Goal: Information Seeking & Learning: Find specific page/section

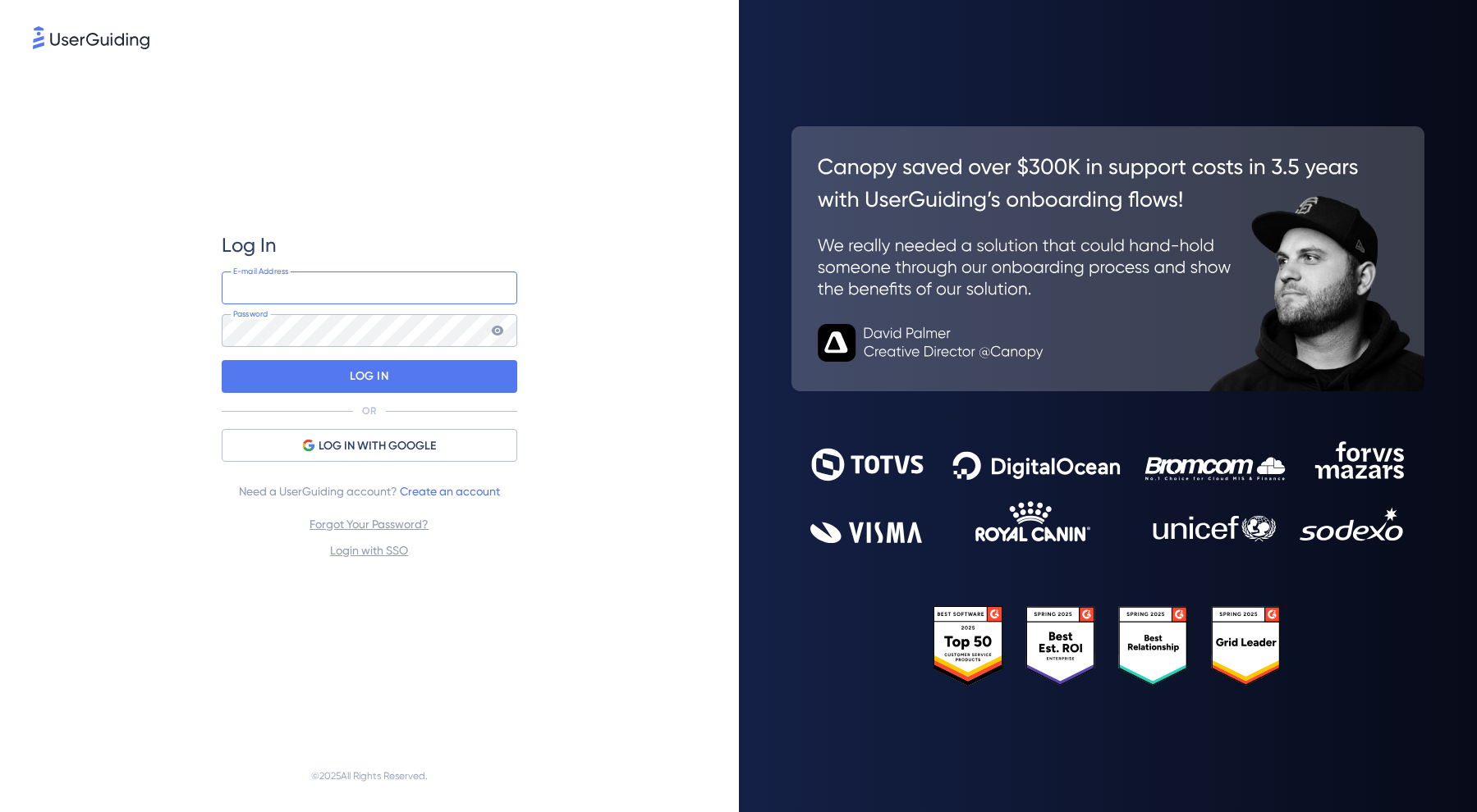
click at [319, 284] on input "email" at bounding box center [369, 288] width 295 height 33
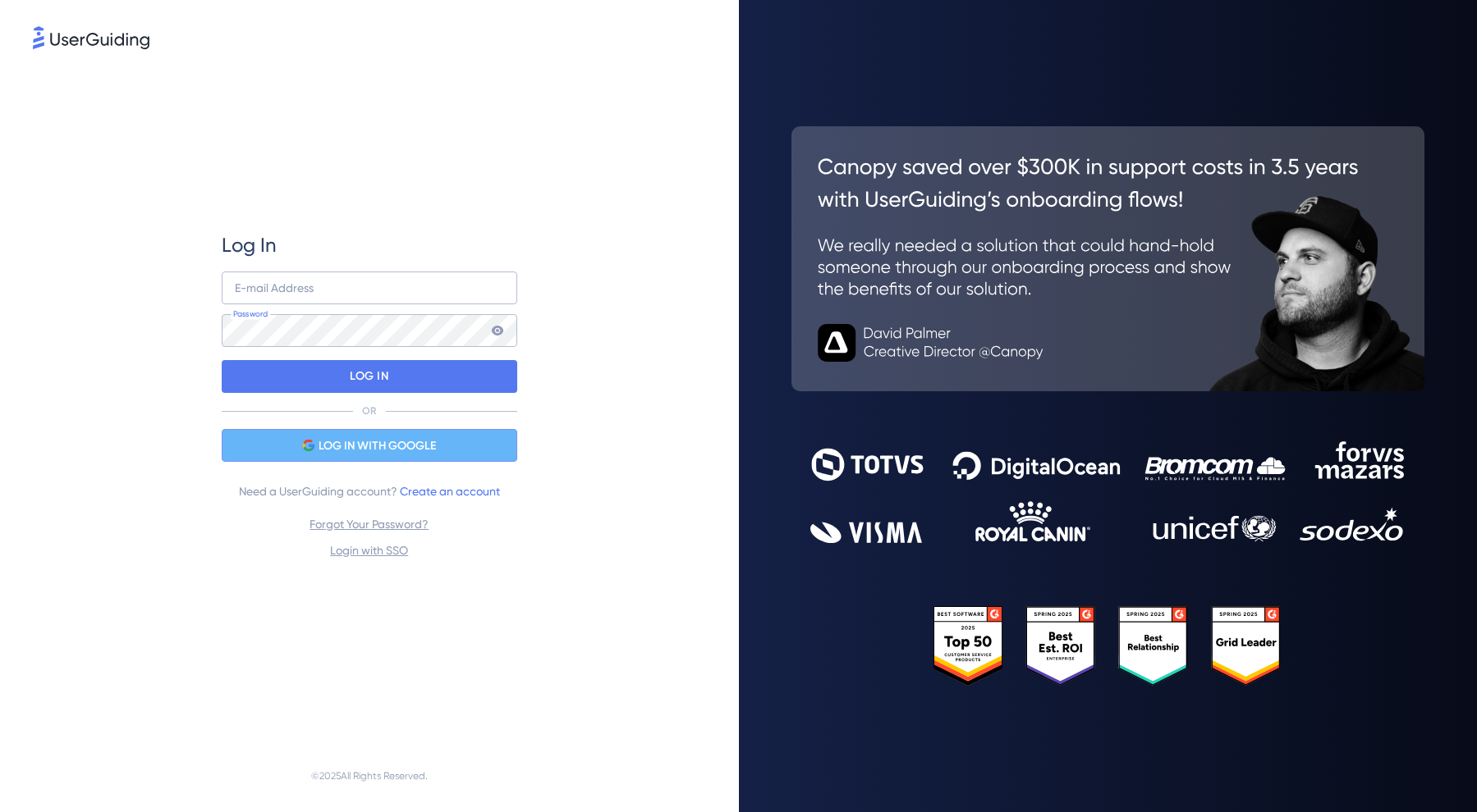
click at [384, 456] on div "LOG IN WITH GOOGLE" at bounding box center [369, 446] width 295 height 33
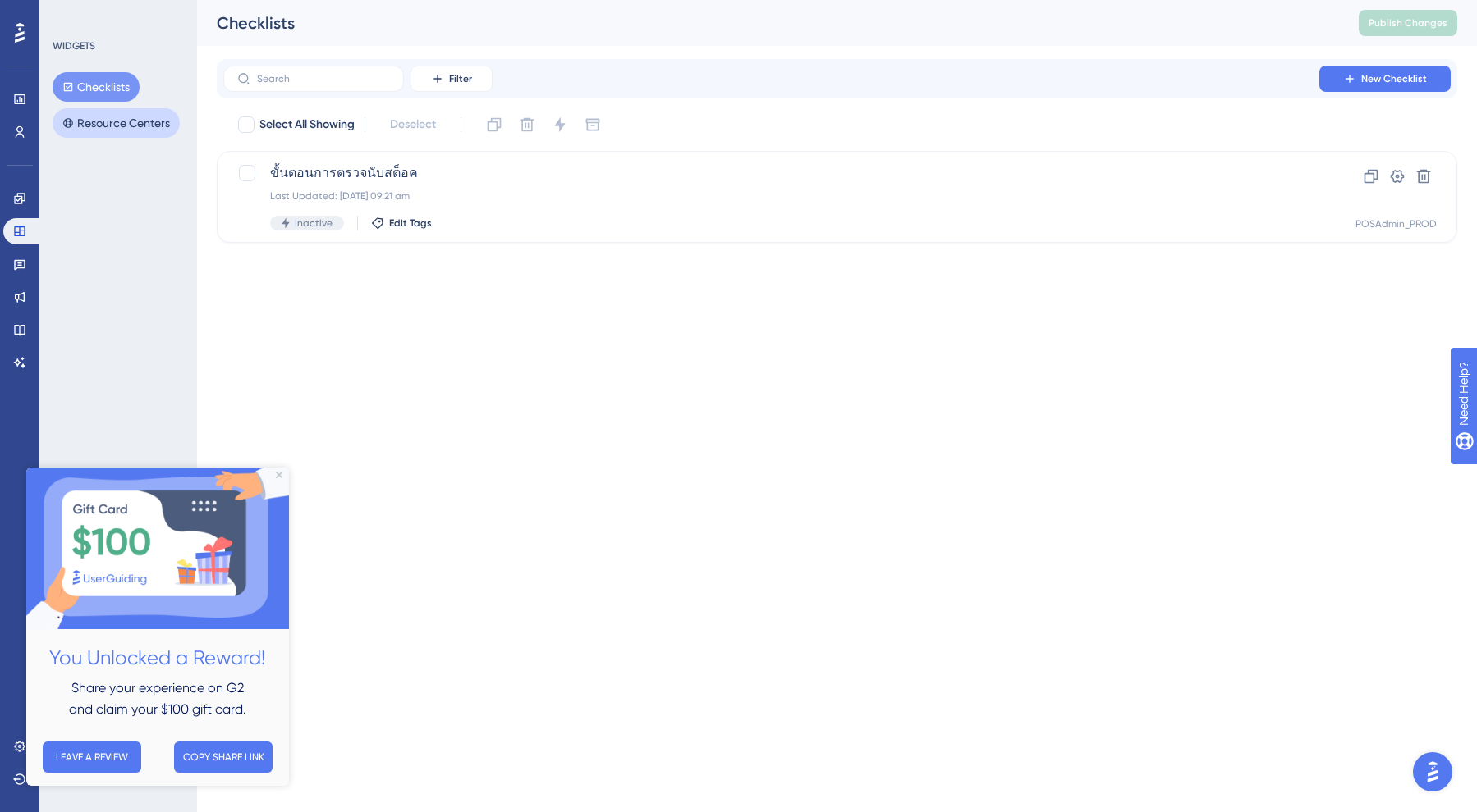
click at [100, 113] on button "Resource Centers" at bounding box center [116, 123] width 127 height 30
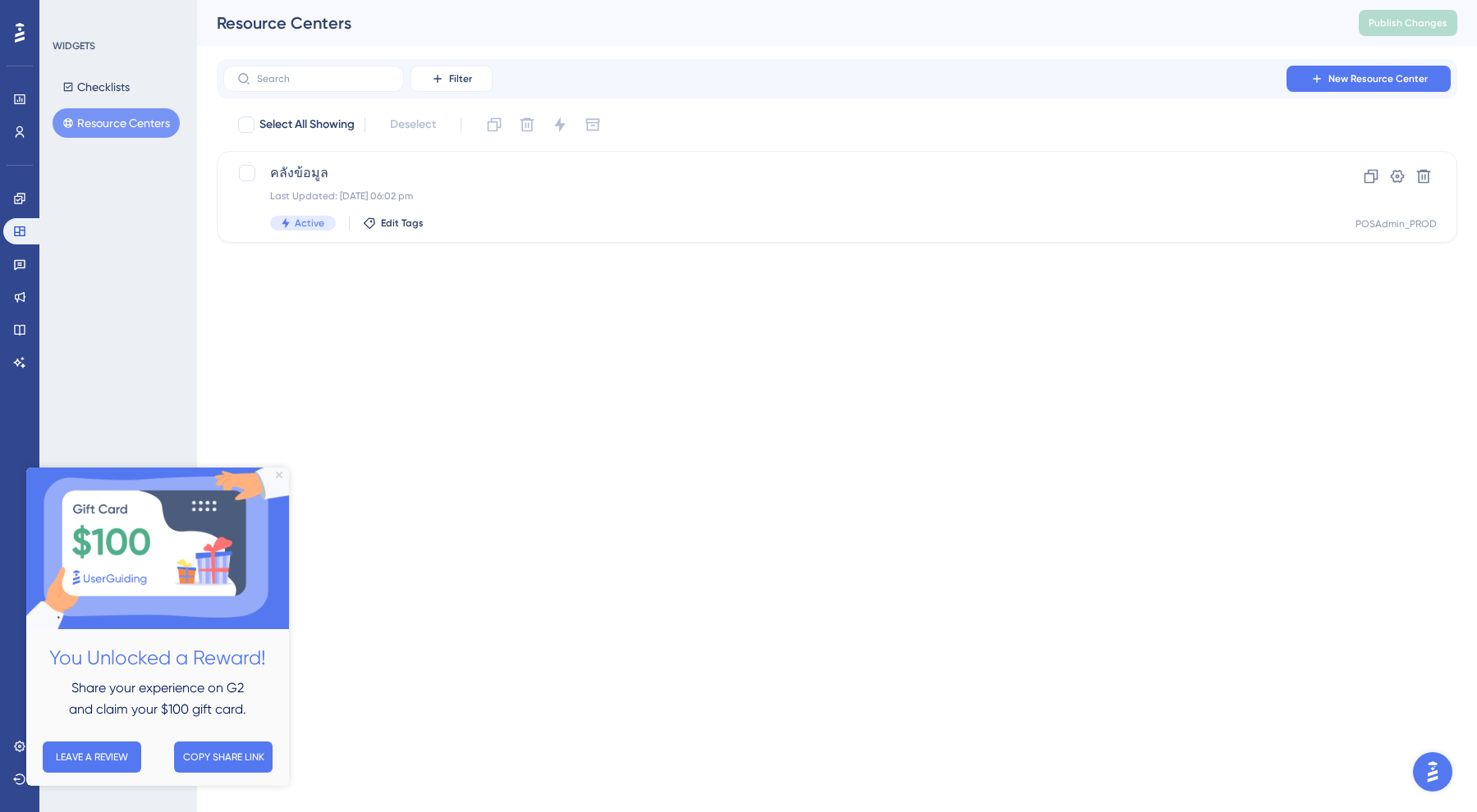
click at [278, 477] on icon "Close Preview" at bounding box center [279, 473] width 6 height 6
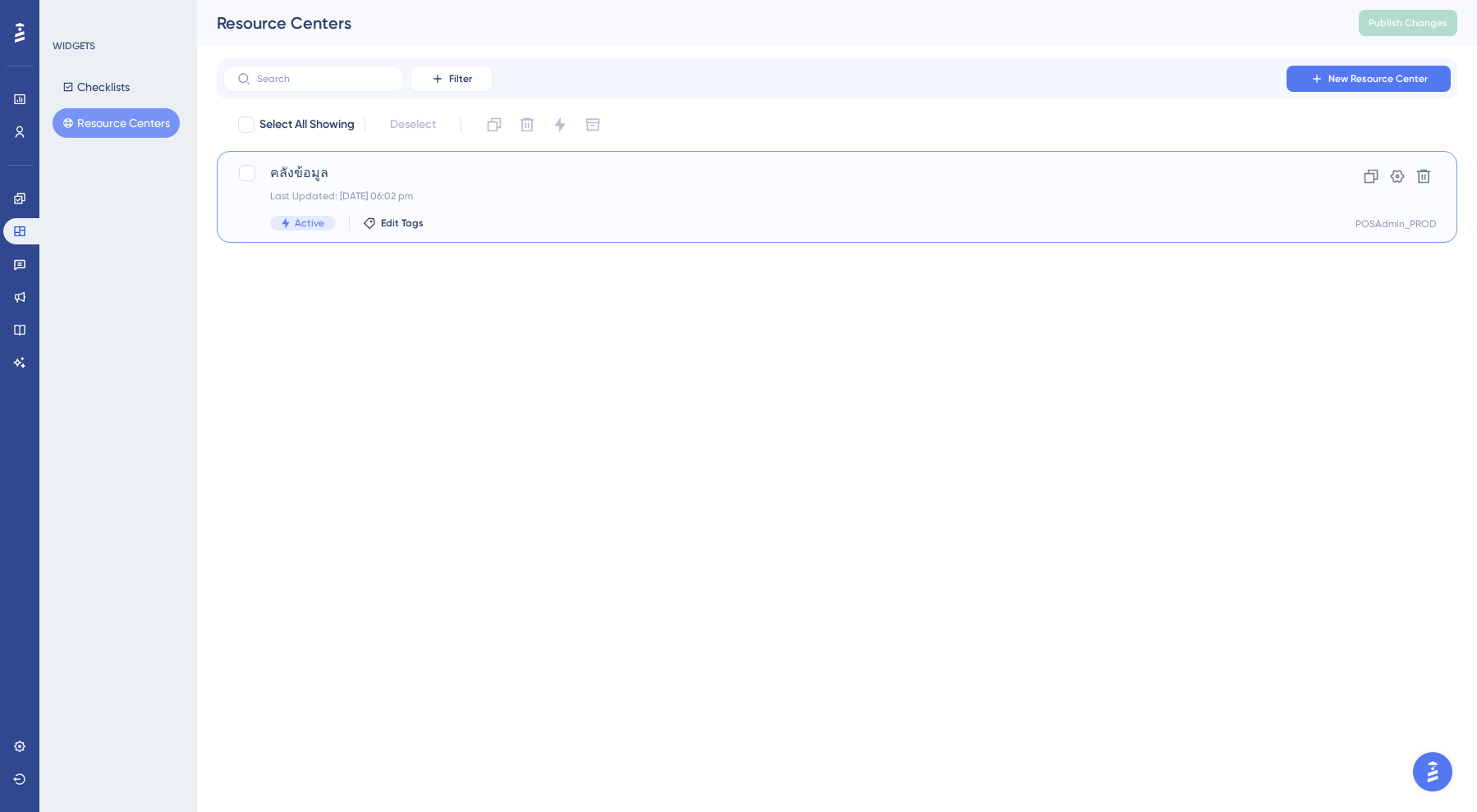
click at [1389, 214] on div "Clone Settings Delete POSAdmin_PROD" at bounding box center [1396, 197] width 81 height 67
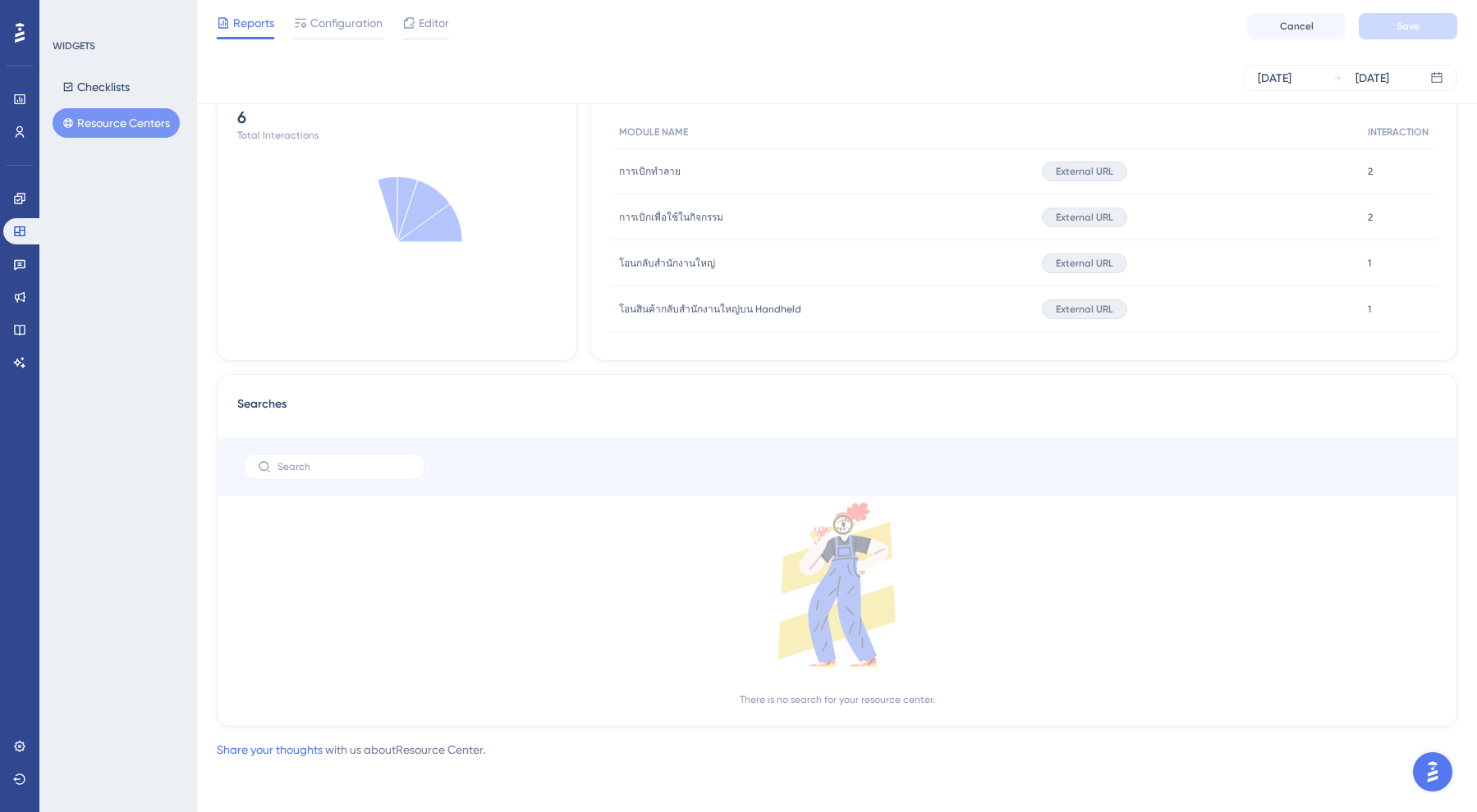
scroll to position [644, 0]
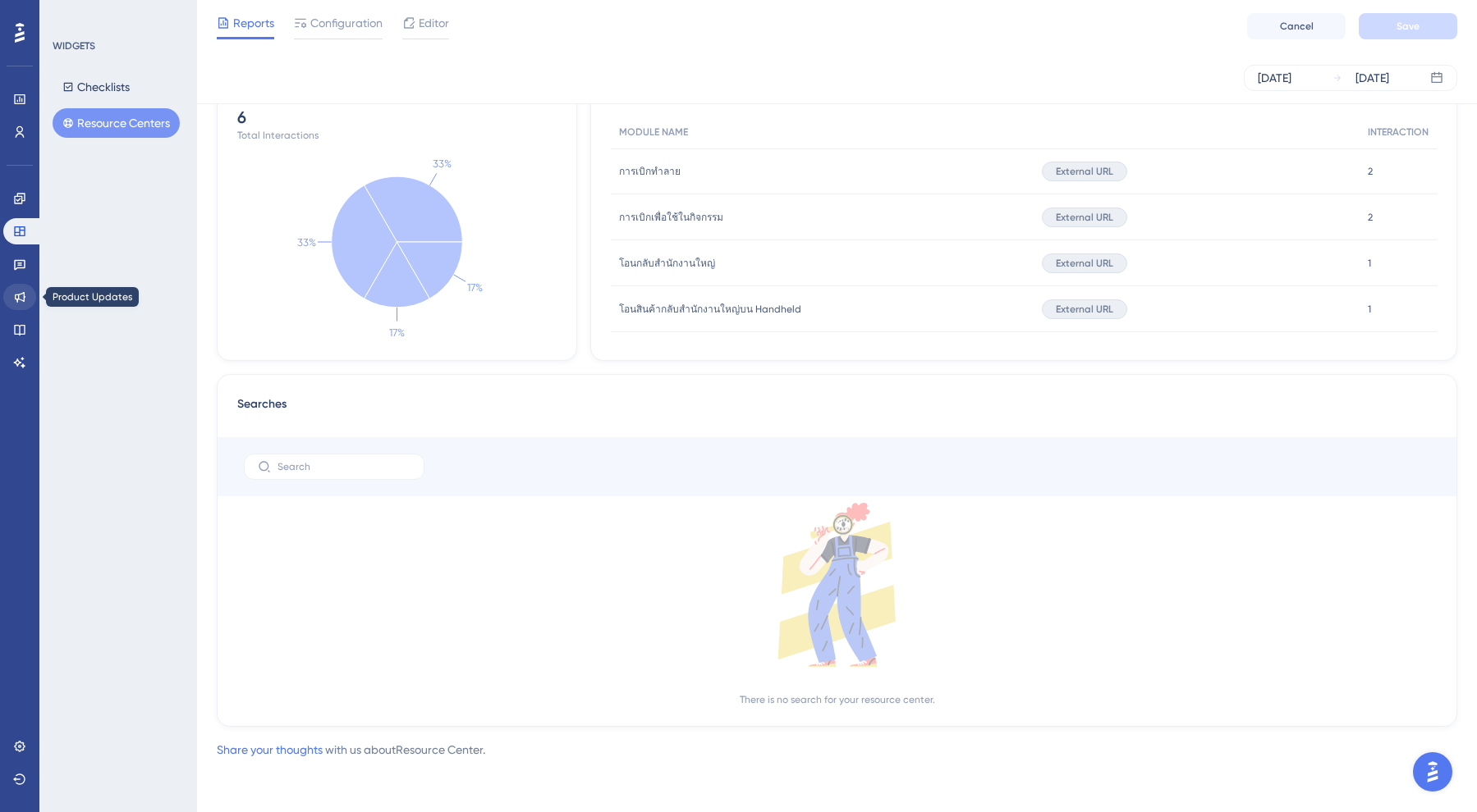
click at [19, 291] on icon at bounding box center [19, 297] width 13 height 13
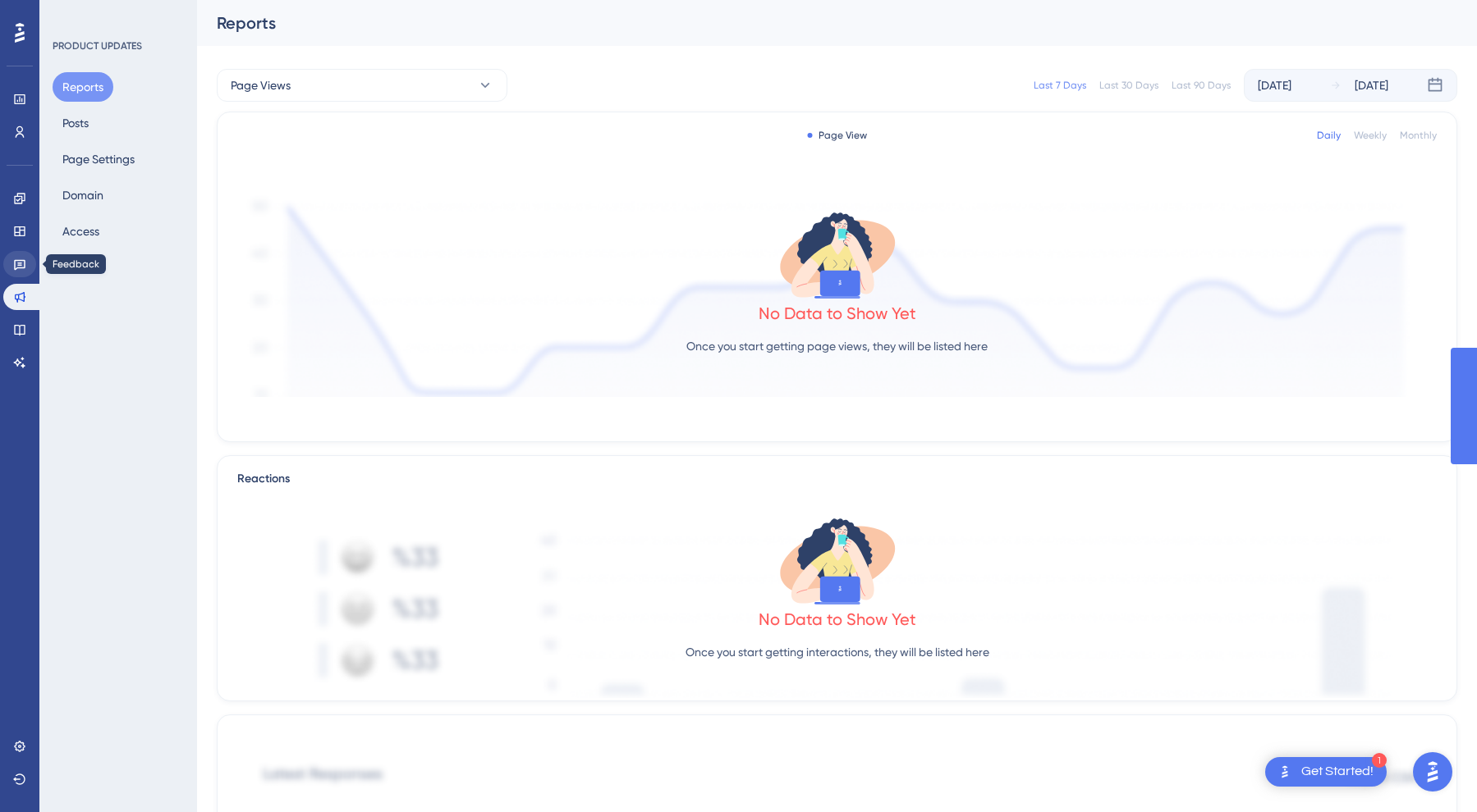
click at [19, 262] on icon at bounding box center [19, 264] width 13 height 13
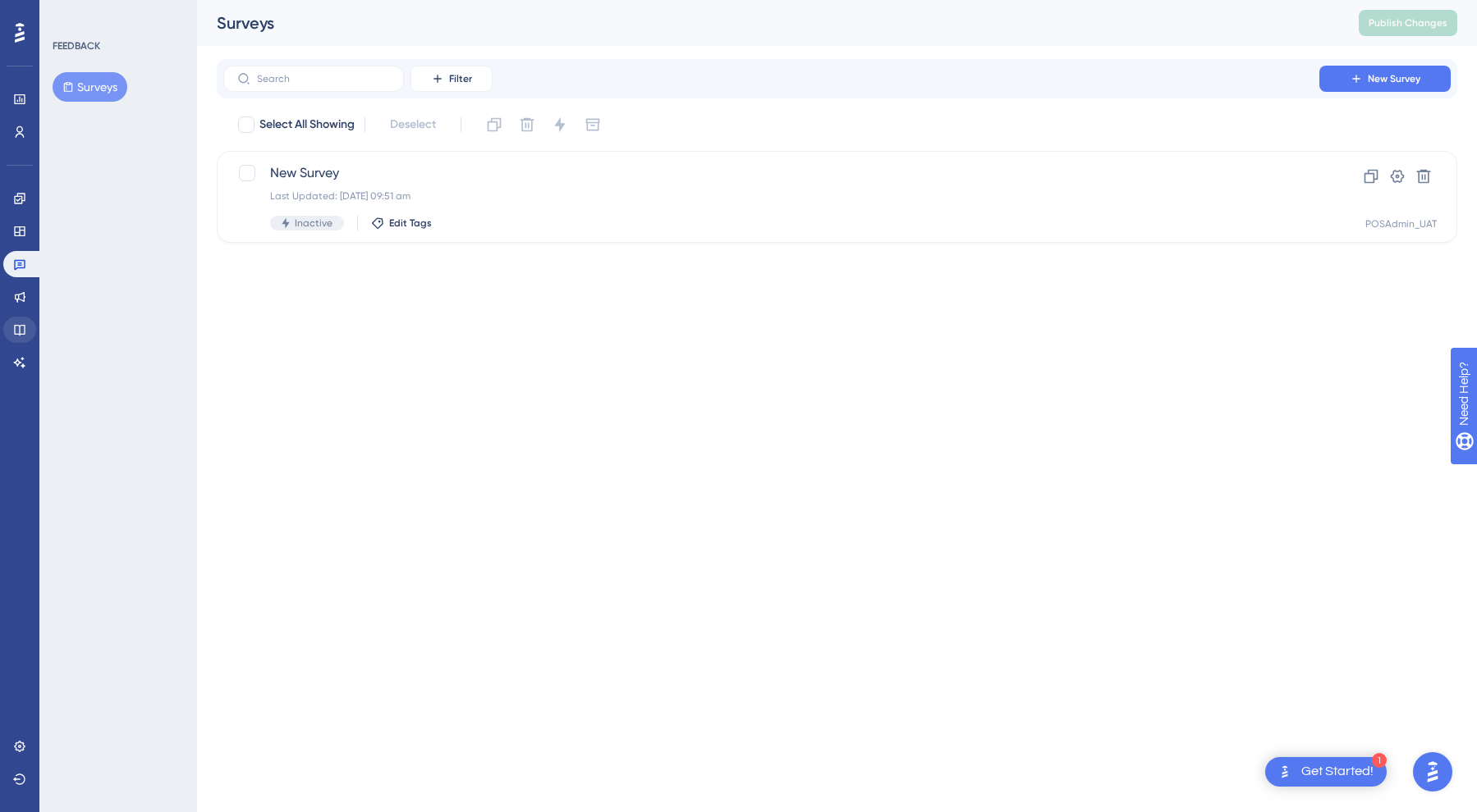
click at [24, 329] on icon at bounding box center [19, 329] width 13 height 13
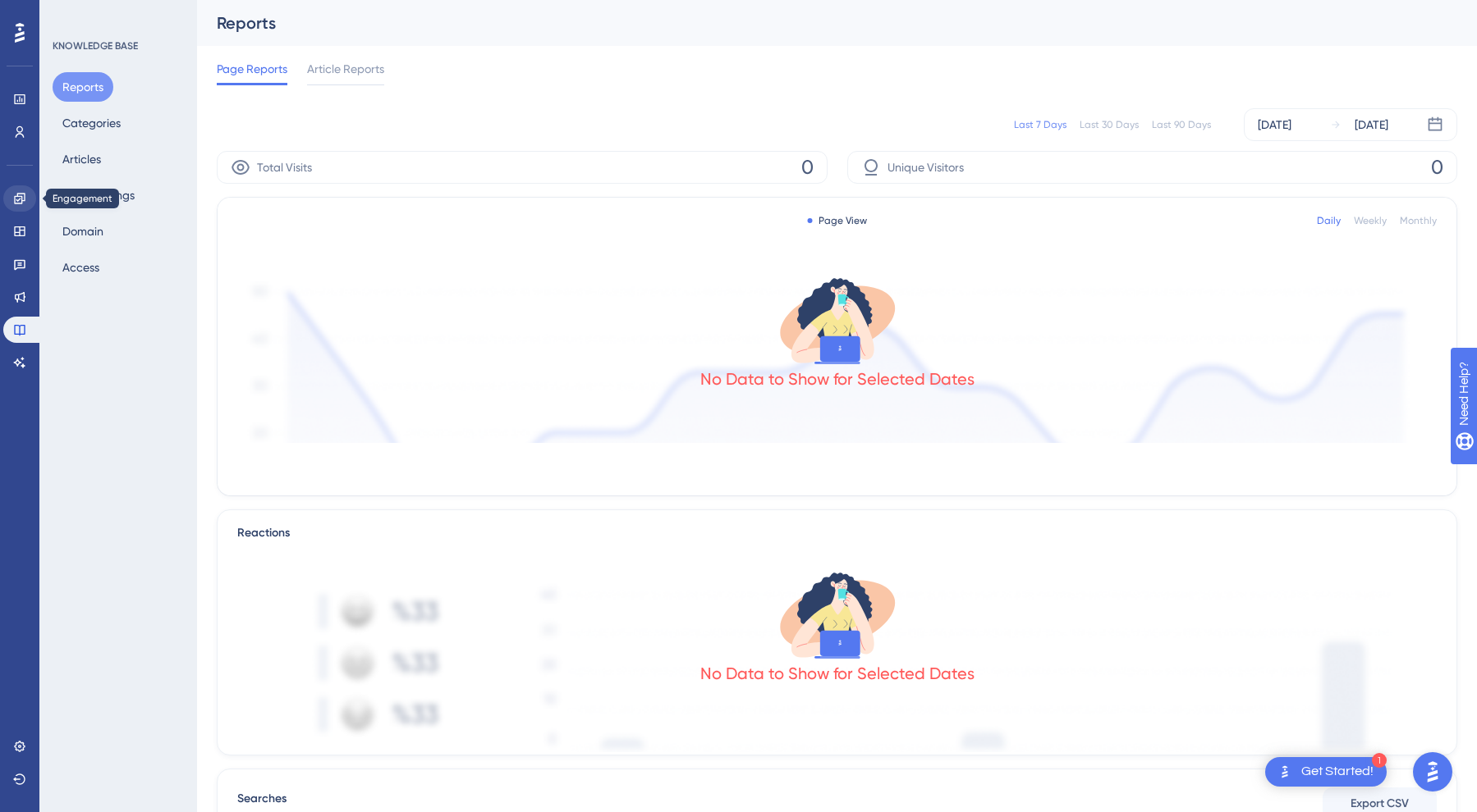
click at [28, 209] on link at bounding box center [20, 198] width 33 height 26
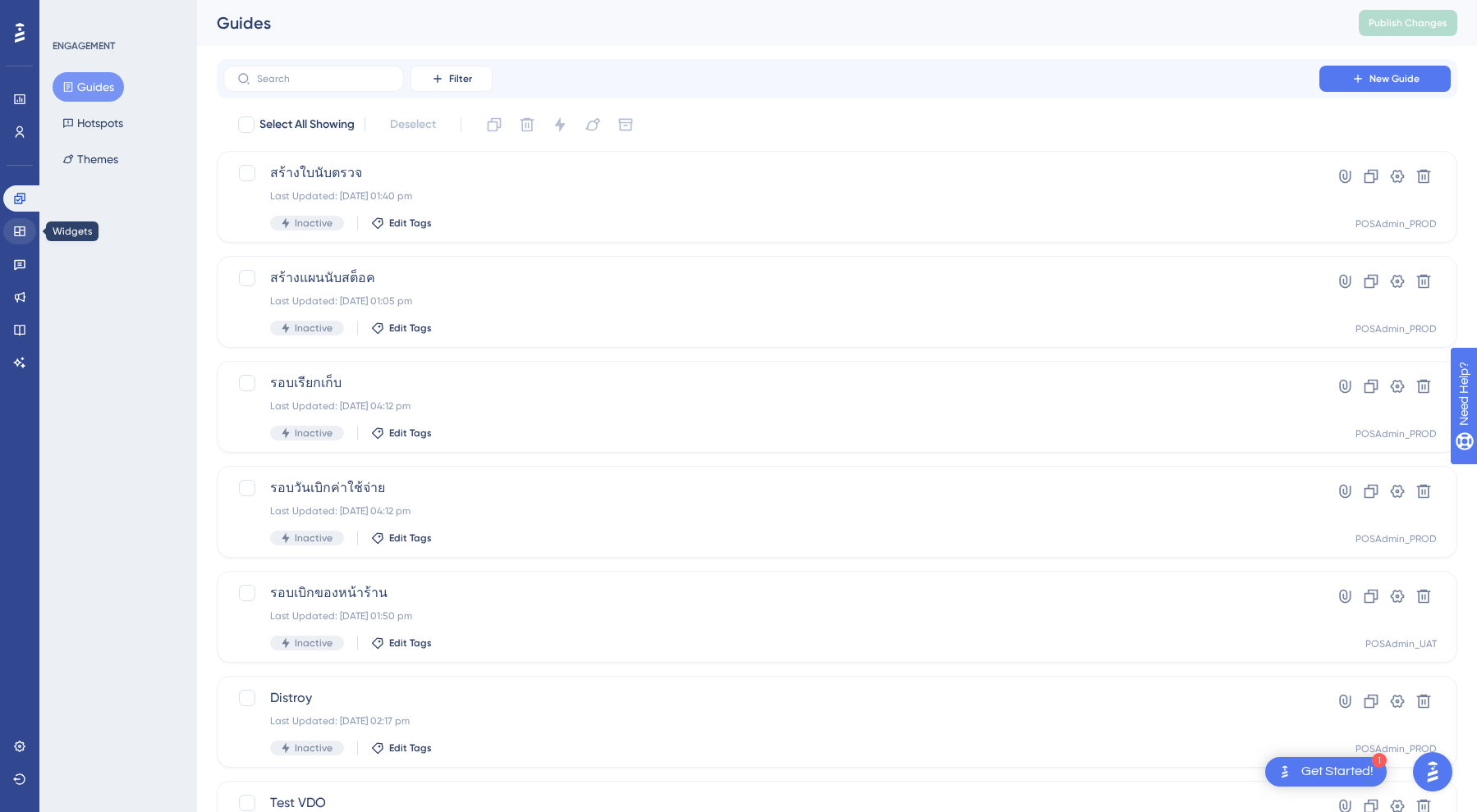
click at [24, 234] on icon at bounding box center [19, 232] width 13 height 13
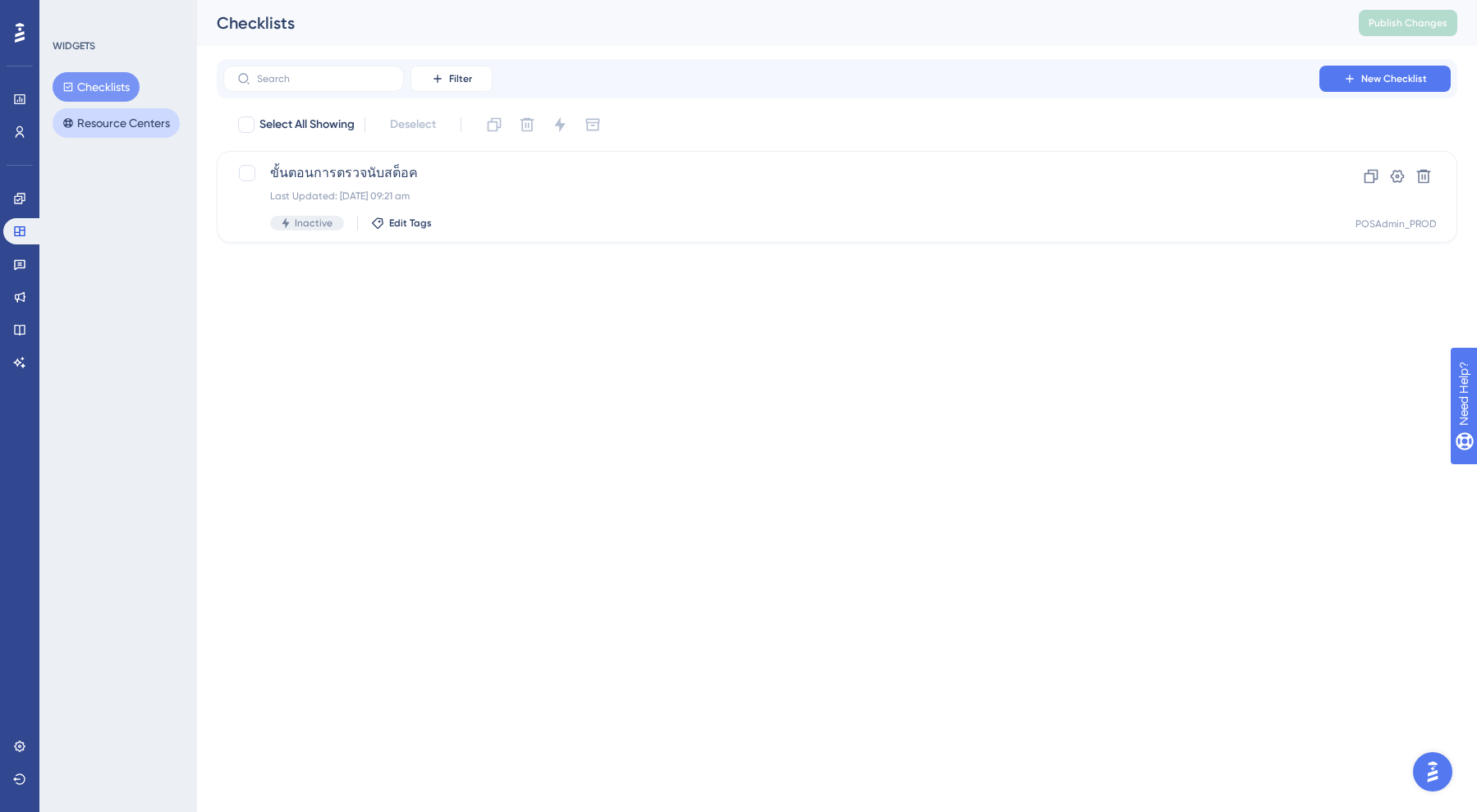
click at [95, 113] on button "Resource Centers" at bounding box center [116, 123] width 127 height 30
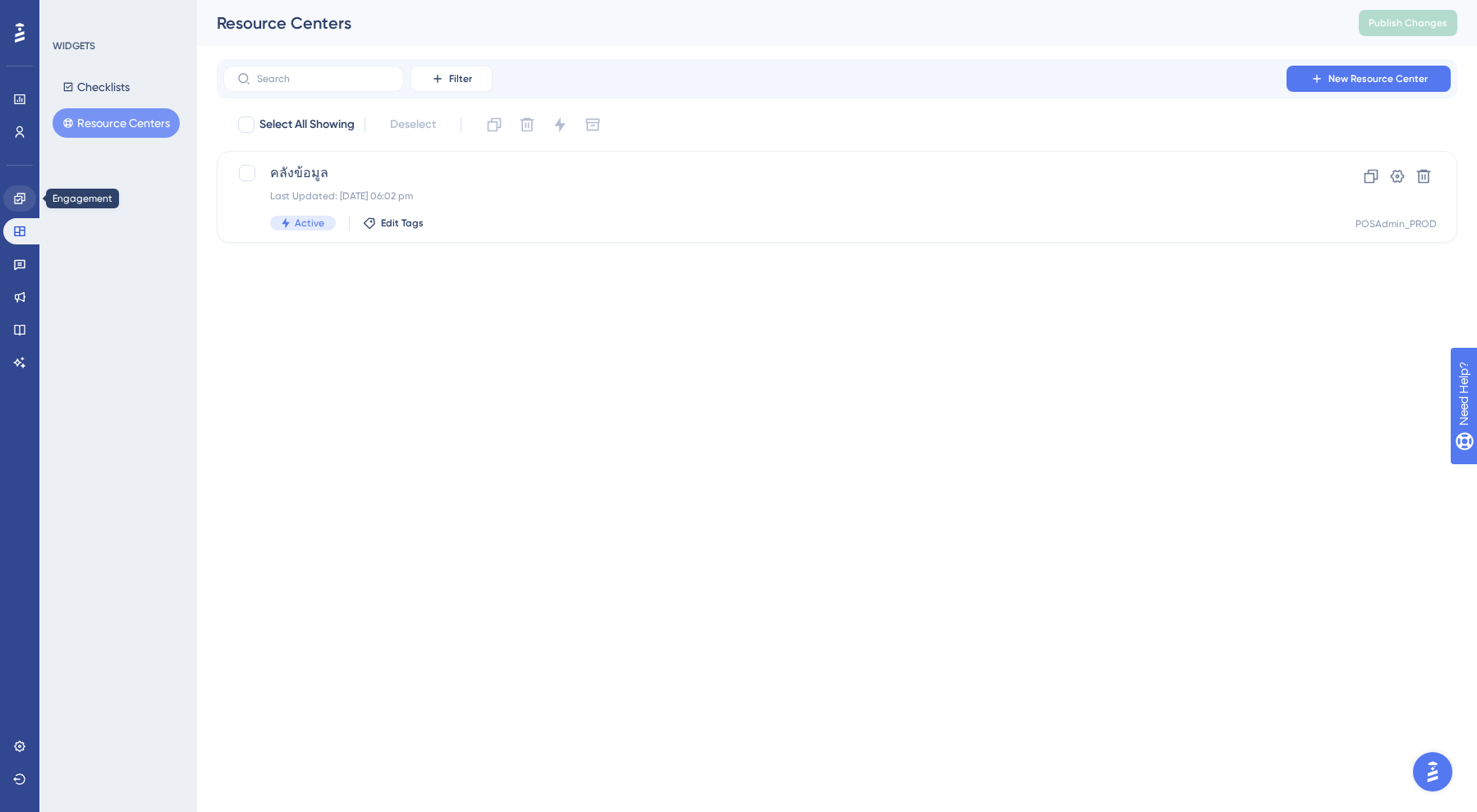
click at [21, 188] on link at bounding box center [20, 198] width 33 height 26
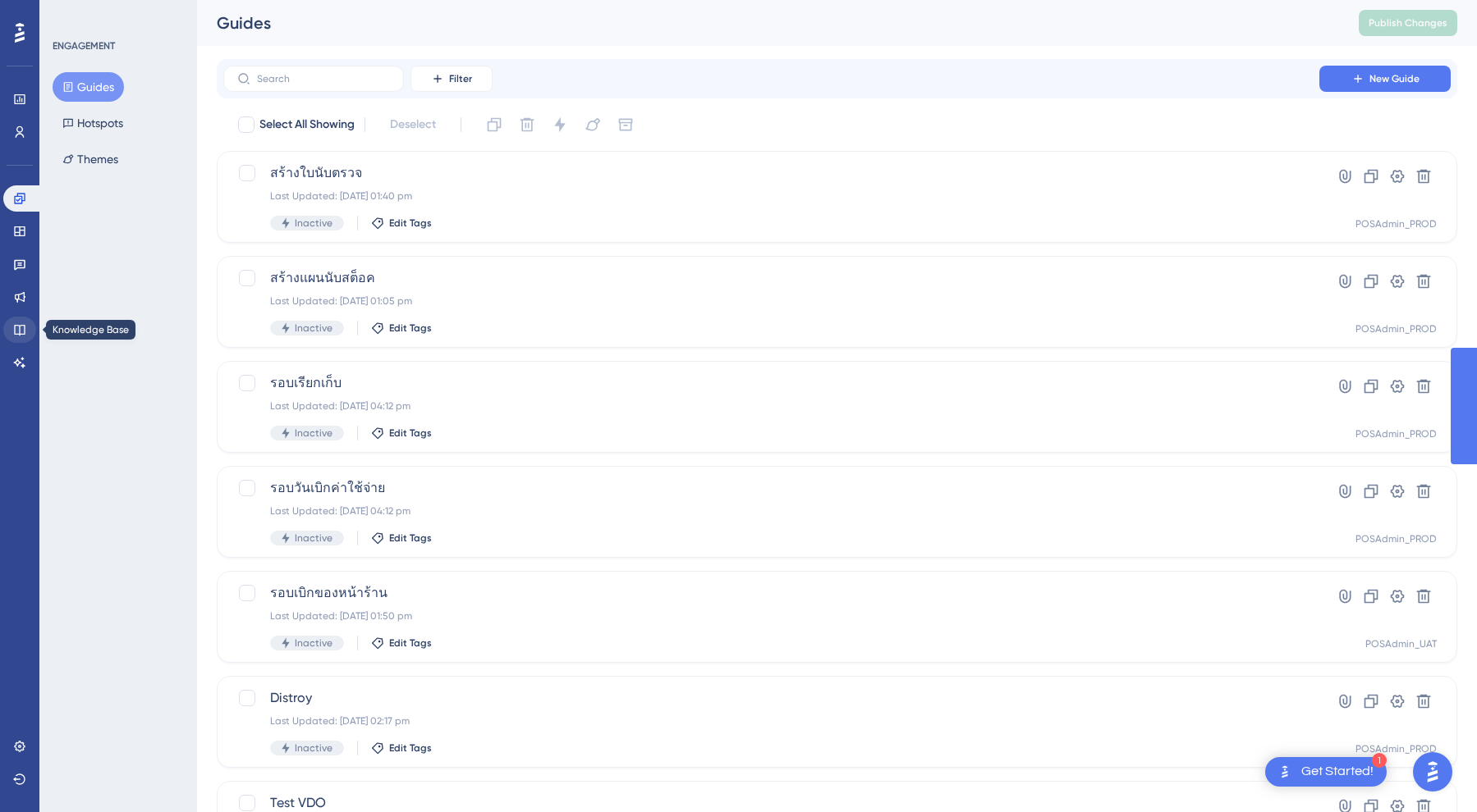
click at [19, 321] on link at bounding box center [20, 329] width 33 height 26
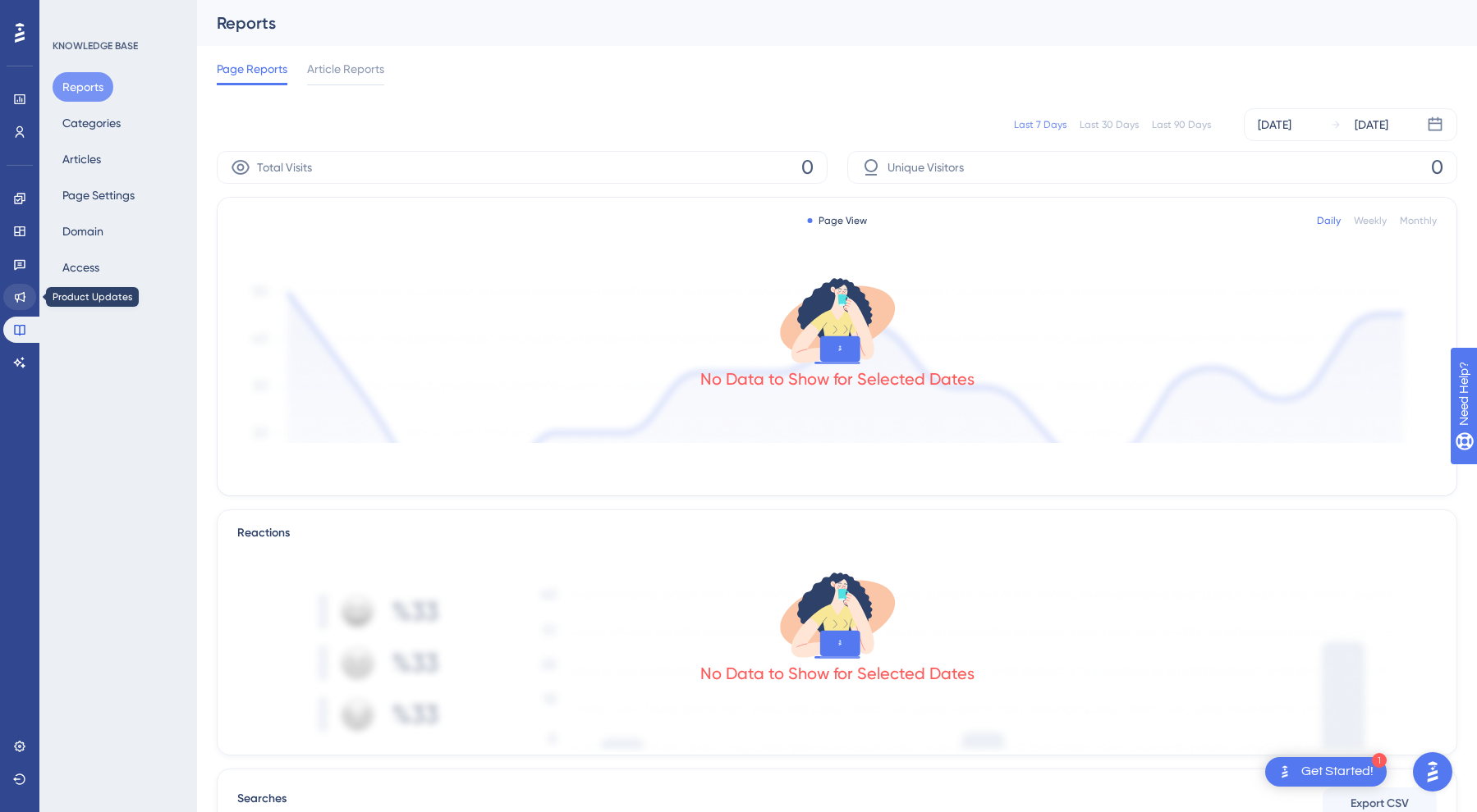
click at [19, 298] on icon at bounding box center [19, 297] width 13 height 13
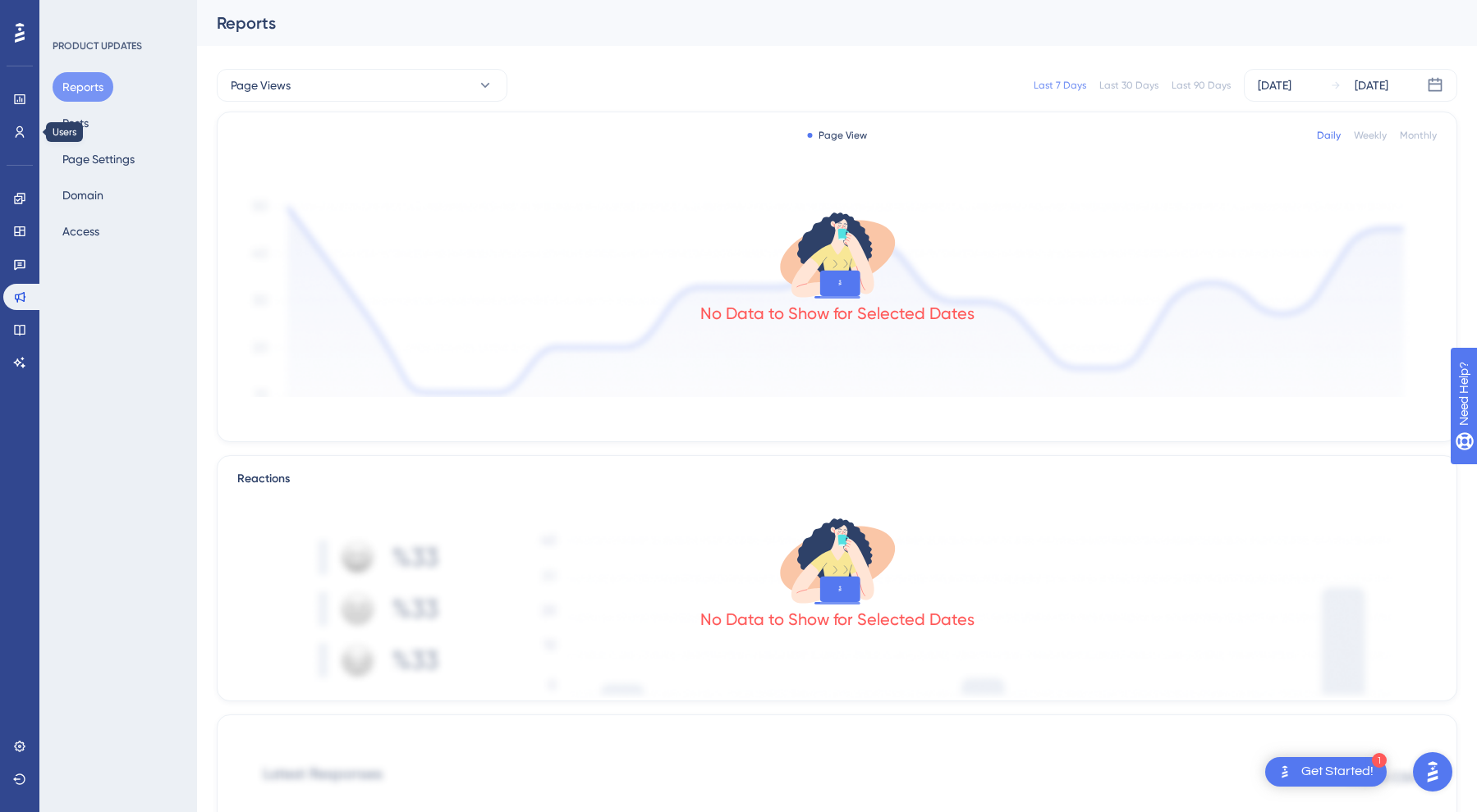
click at [25, 117] on div "Performance Users" at bounding box center [20, 115] width 33 height 59
click at [18, 137] on icon at bounding box center [19, 132] width 13 height 13
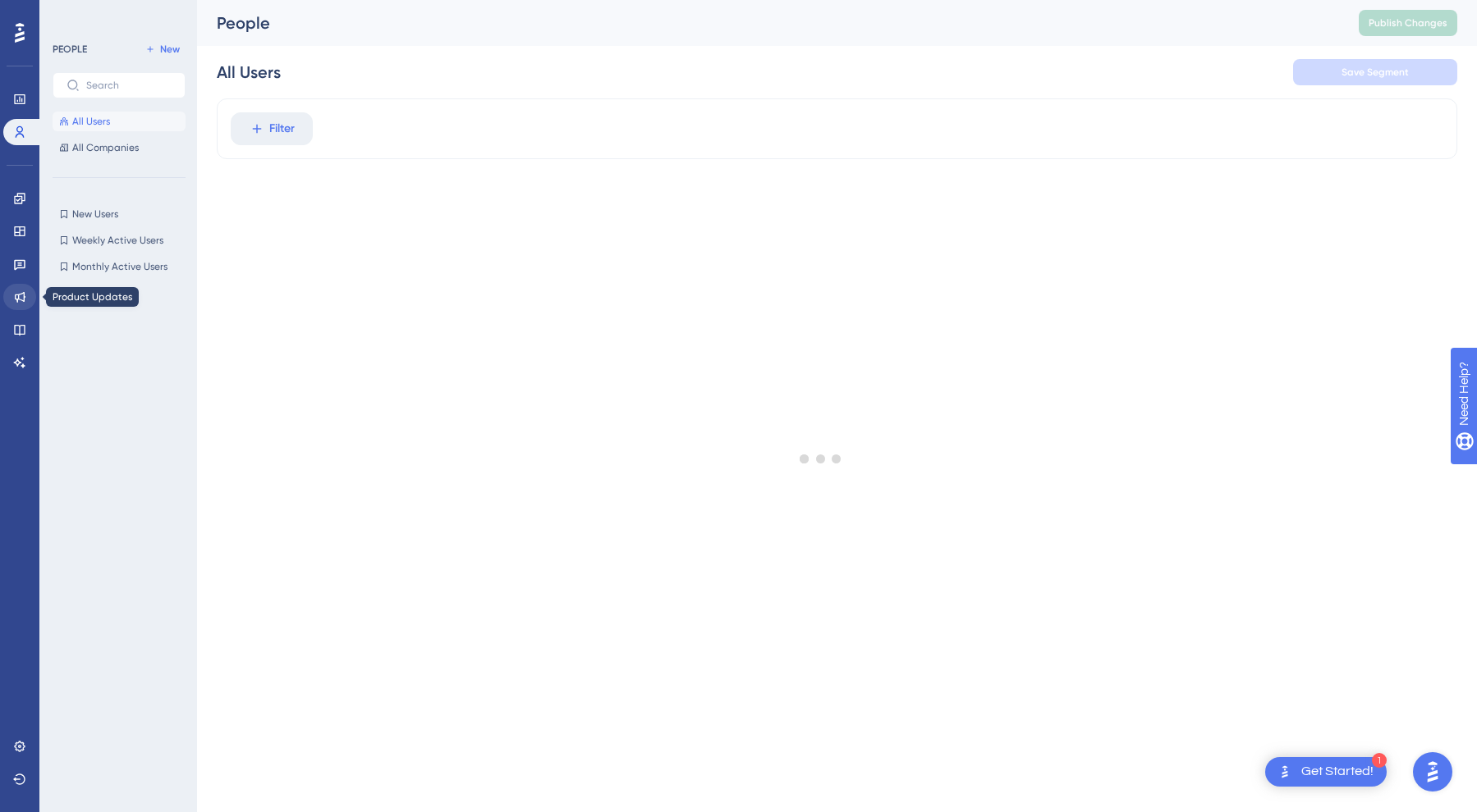
click at [22, 298] on icon at bounding box center [19, 297] width 13 height 13
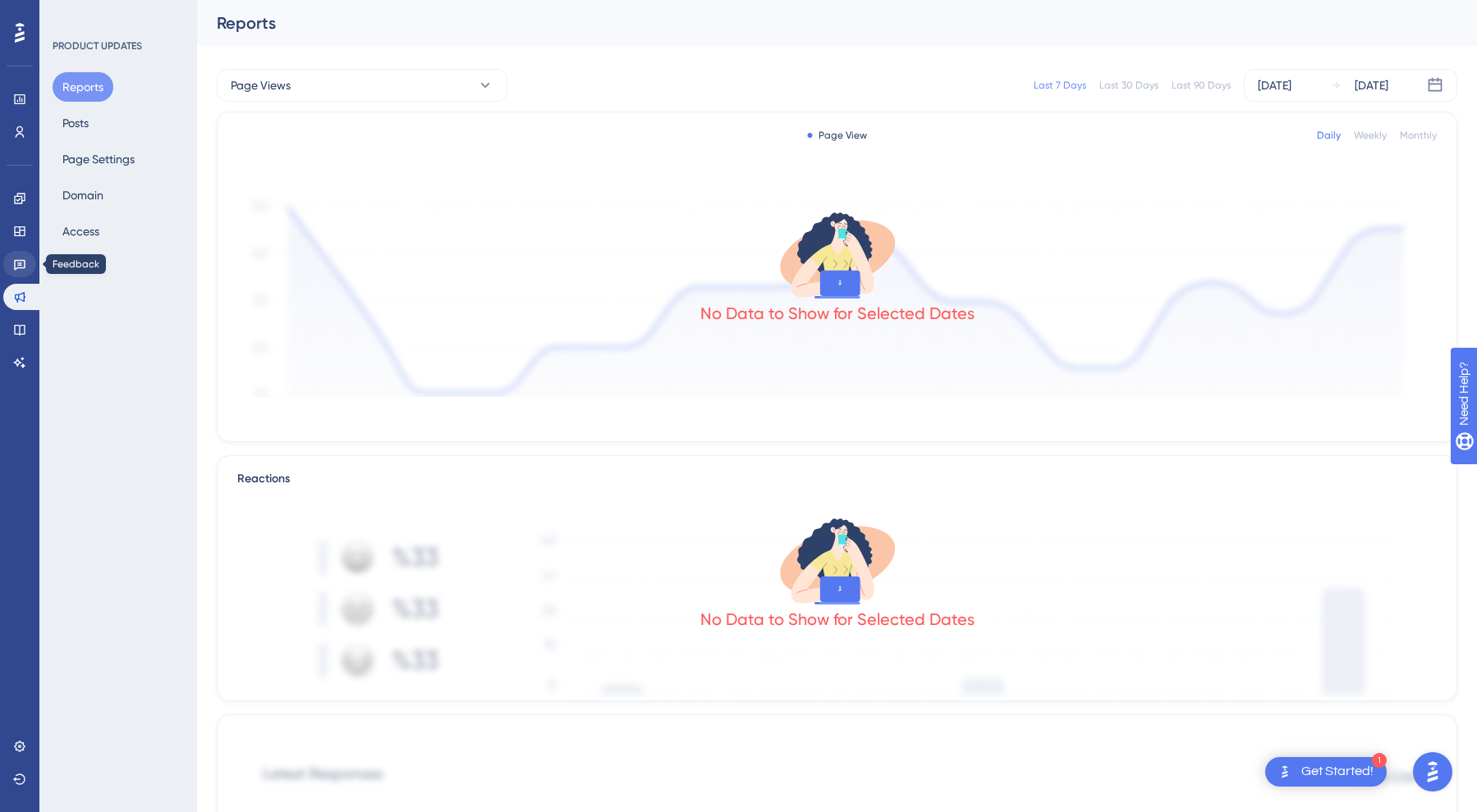
click at [17, 264] on icon at bounding box center [19, 264] width 13 height 13
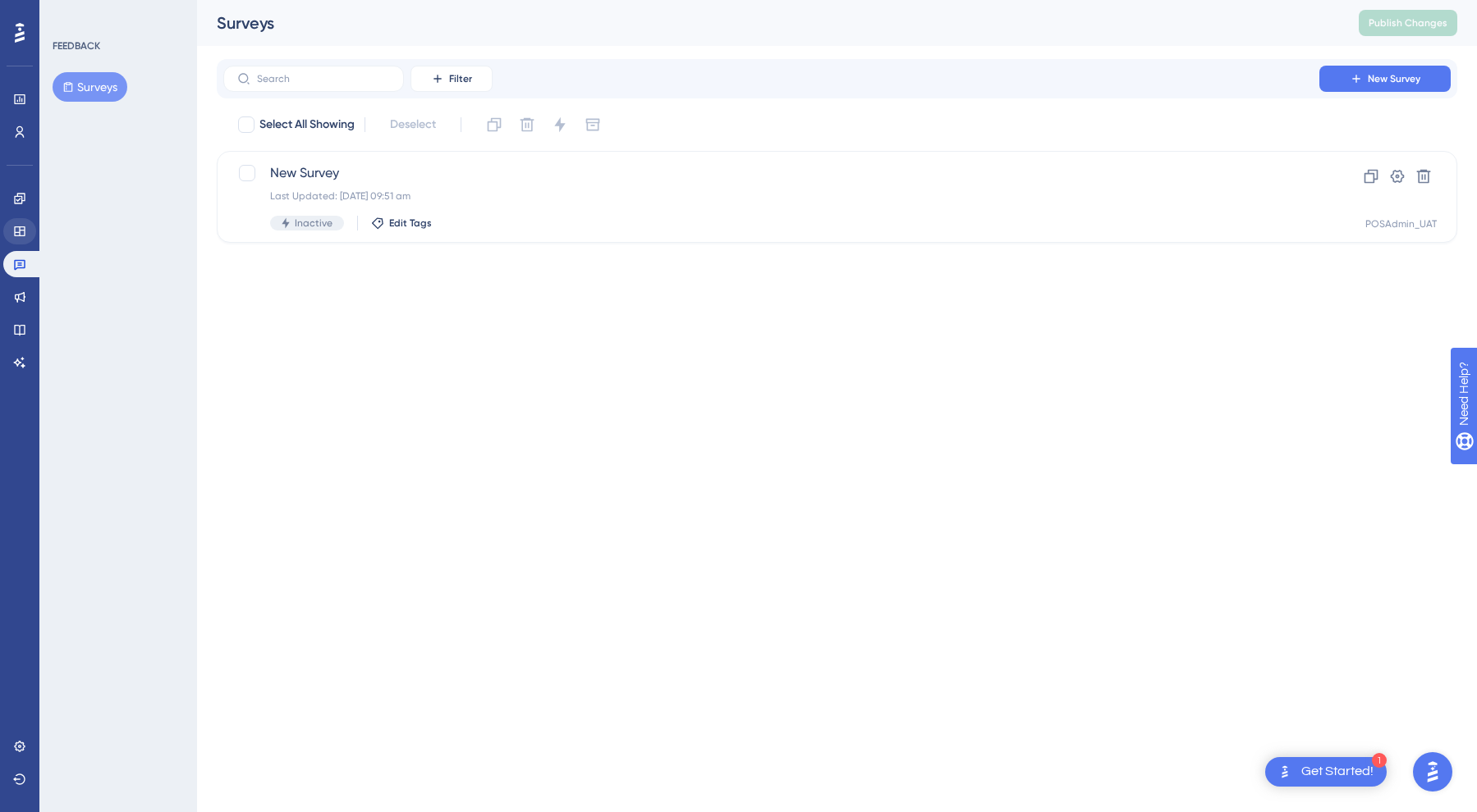
click at [26, 221] on link at bounding box center [20, 232] width 33 height 26
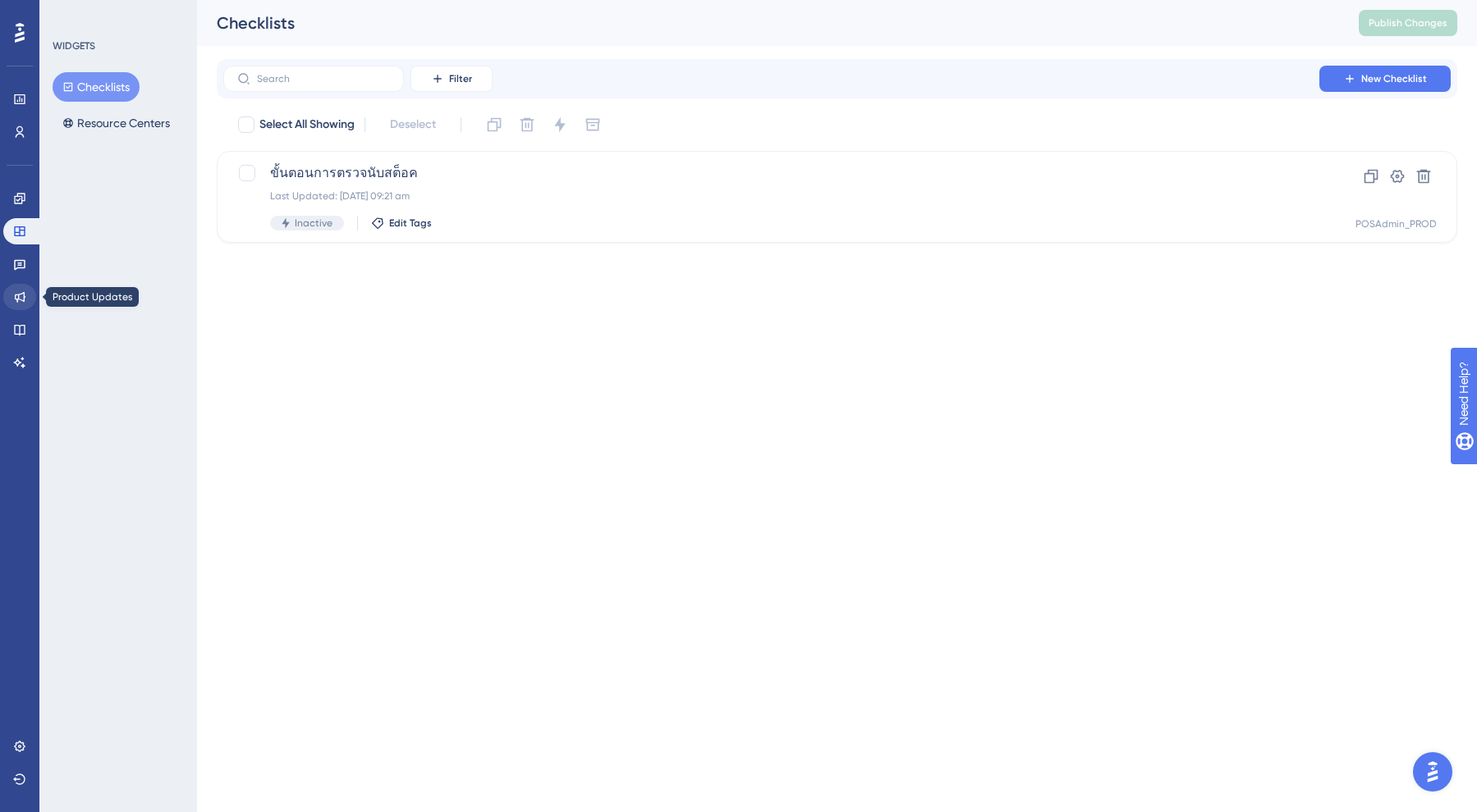
click at [16, 298] on icon at bounding box center [20, 298] width 11 height 11
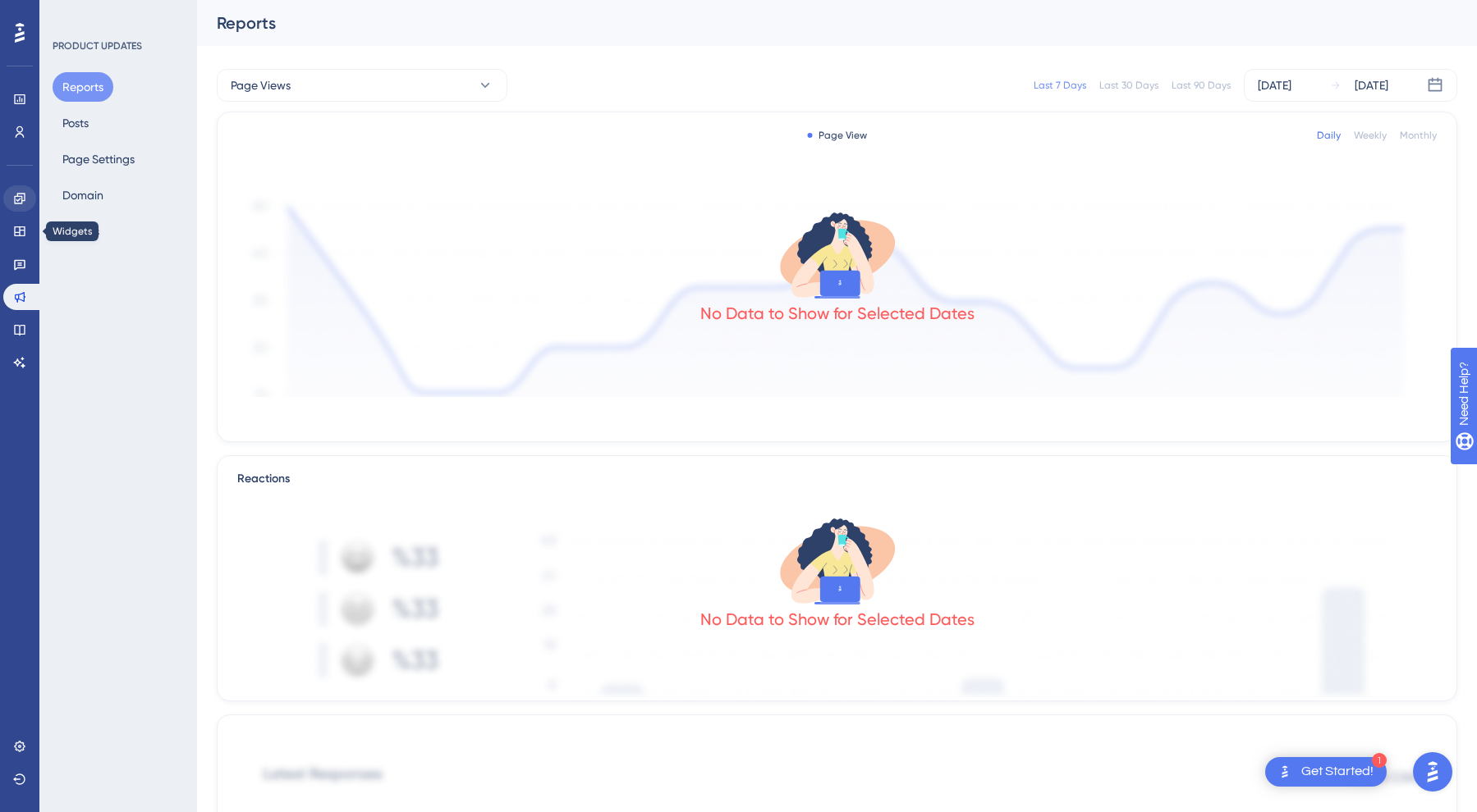
click at [21, 199] on icon at bounding box center [19, 198] width 11 height 11
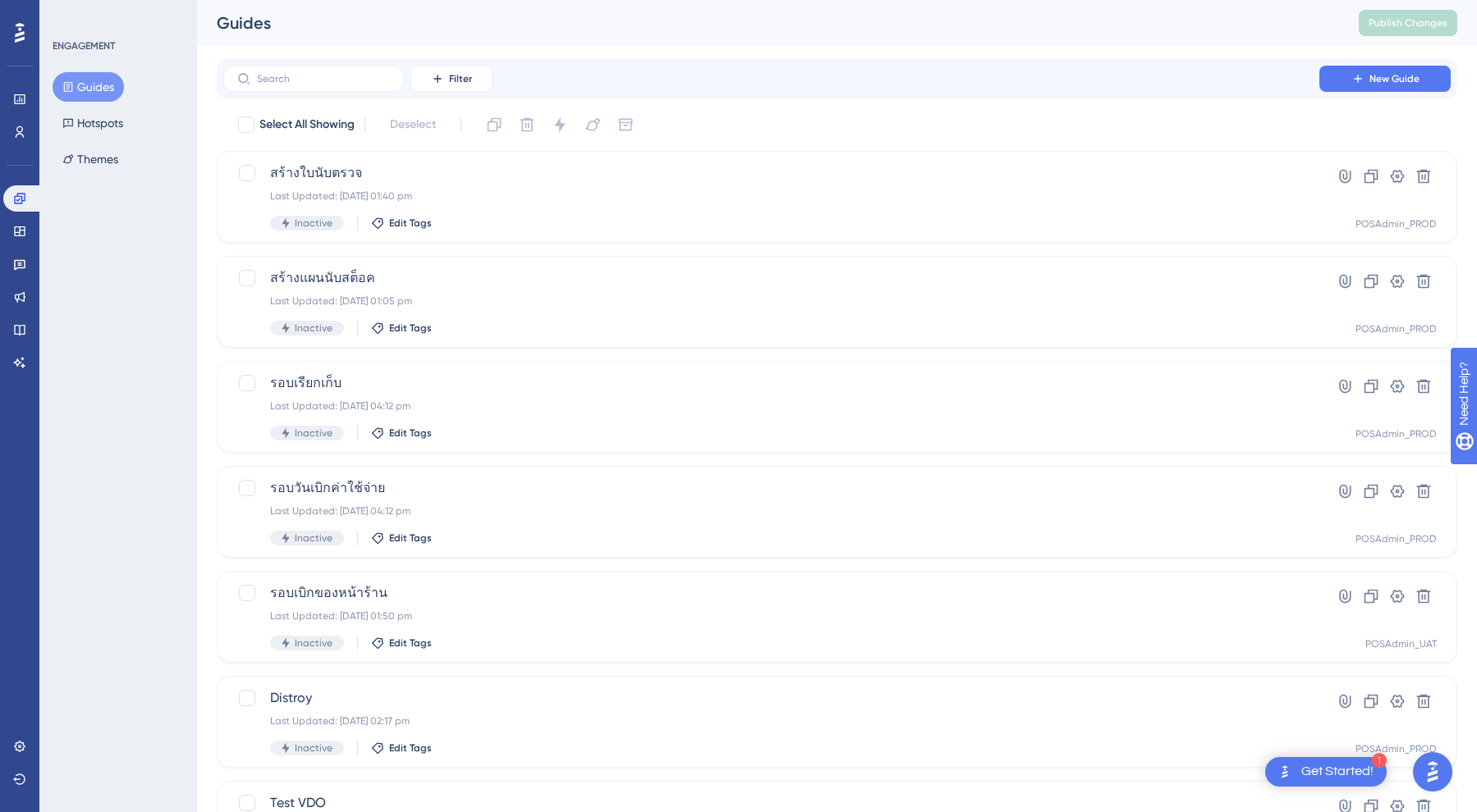
click at [68, 142] on div "Guides Hotspots Themes" at bounding box center [119, 123] width 133 height 102
click at [18, 241] on link at bounding box center [20, 232] width 33 height 26
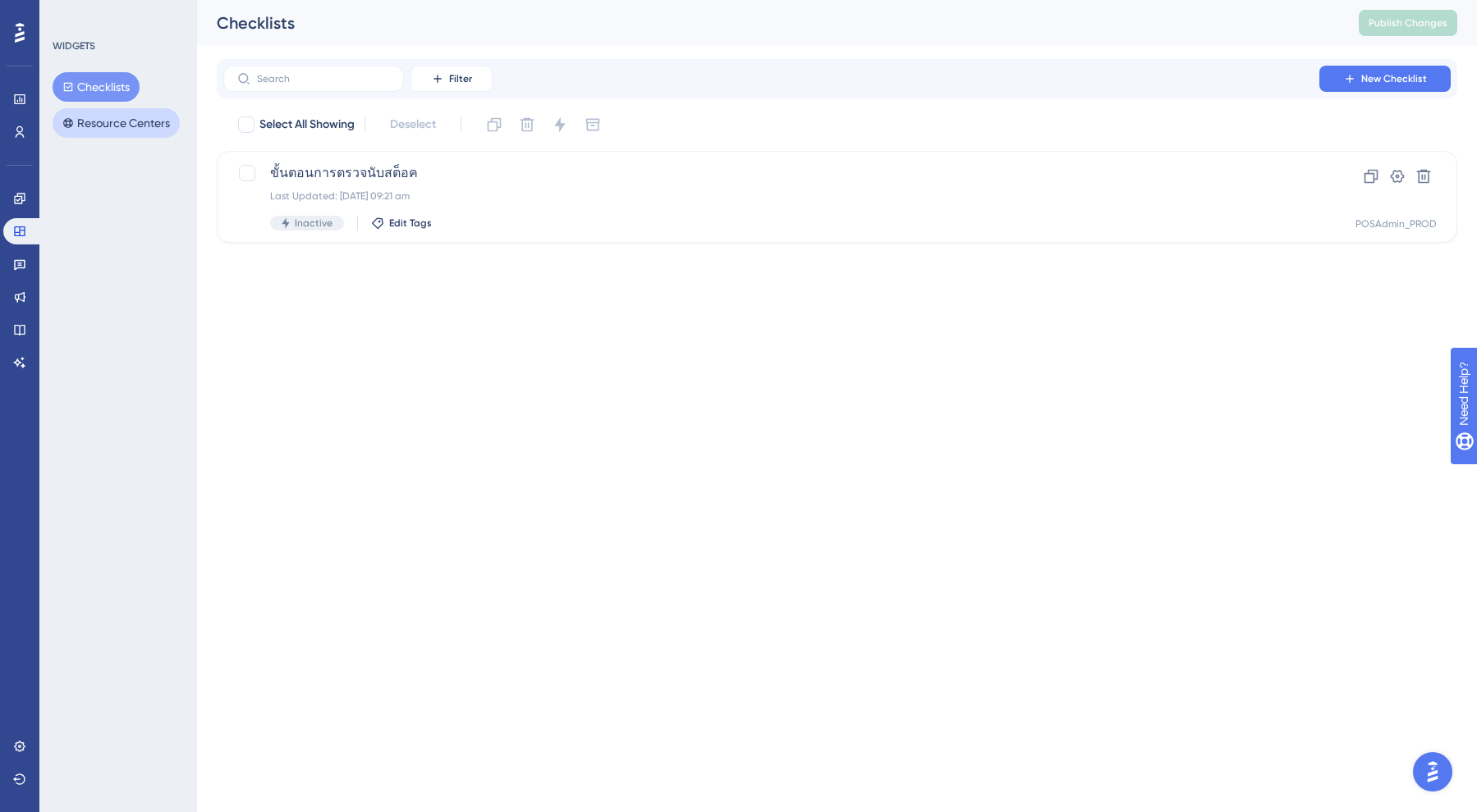
click at [142, 127] on button "Resource Centers" at bounding box center [116, 123] width 127 height 30
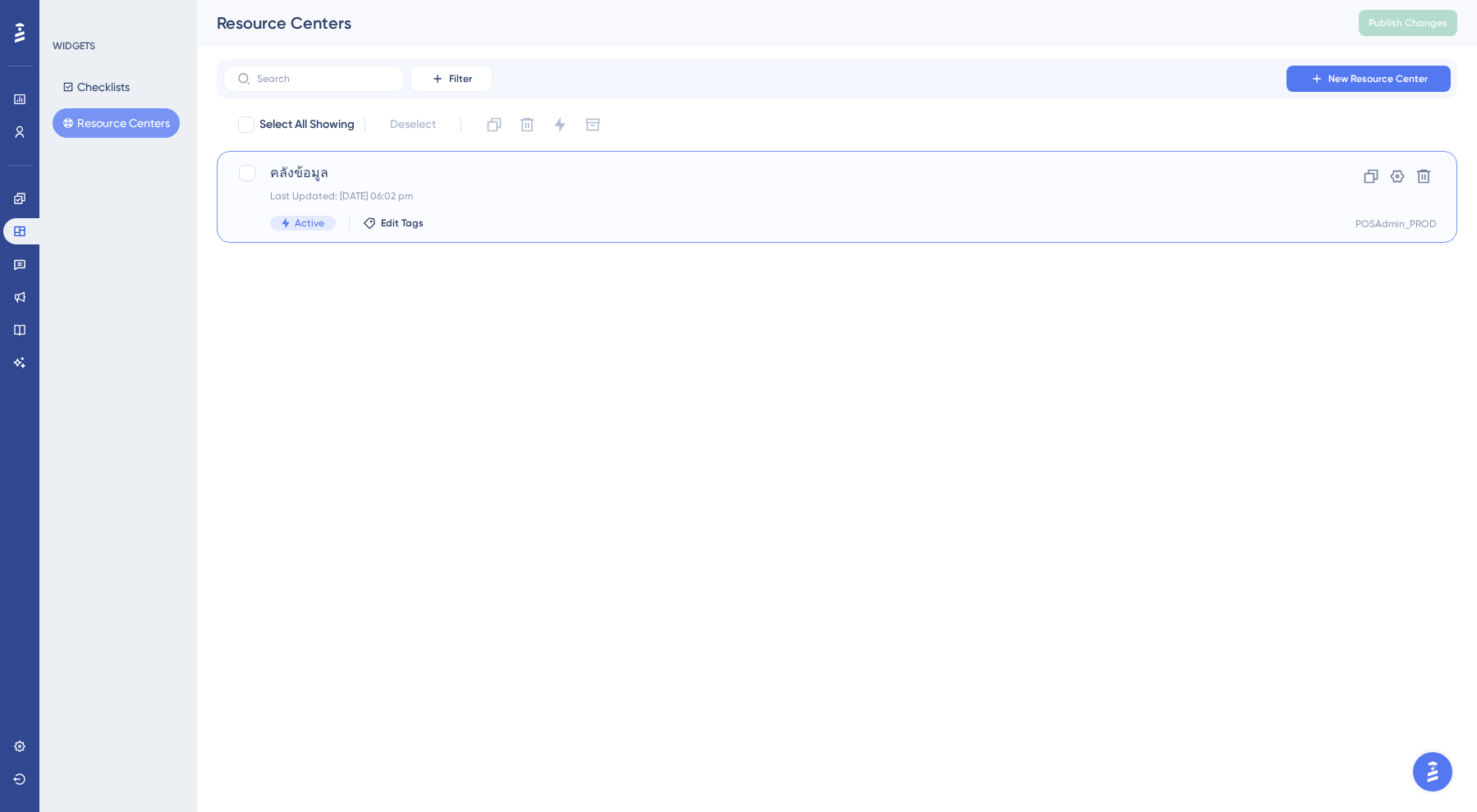
click at [316, 189] on div "คลังข้อมูล Last Updated: [DATE] 06:02 pm Active Edit Tags" at bounding box center [772, 197] width 1003 height 67
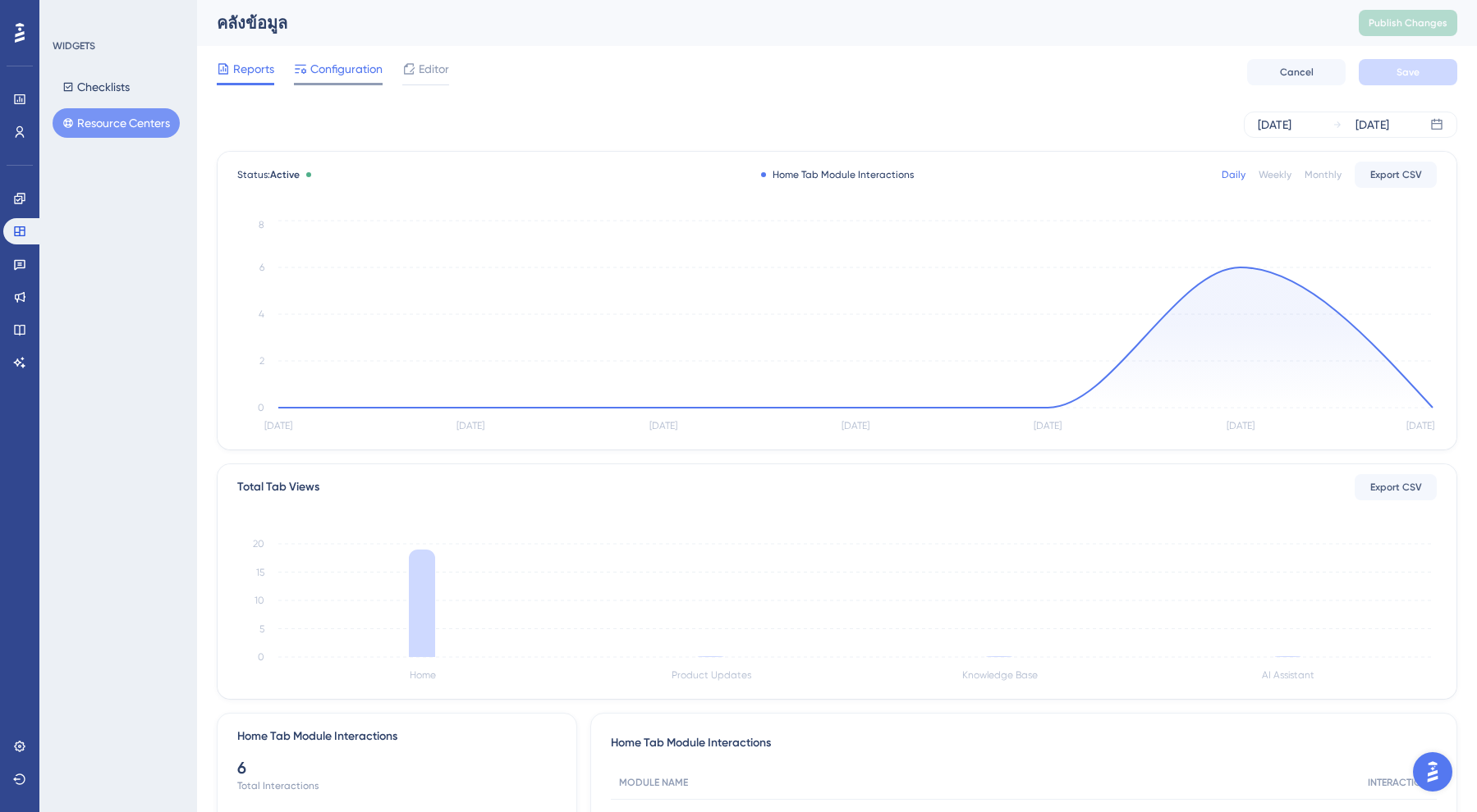
click at [362, 83] on div at bounding box center [338, 84] width 89 height 3
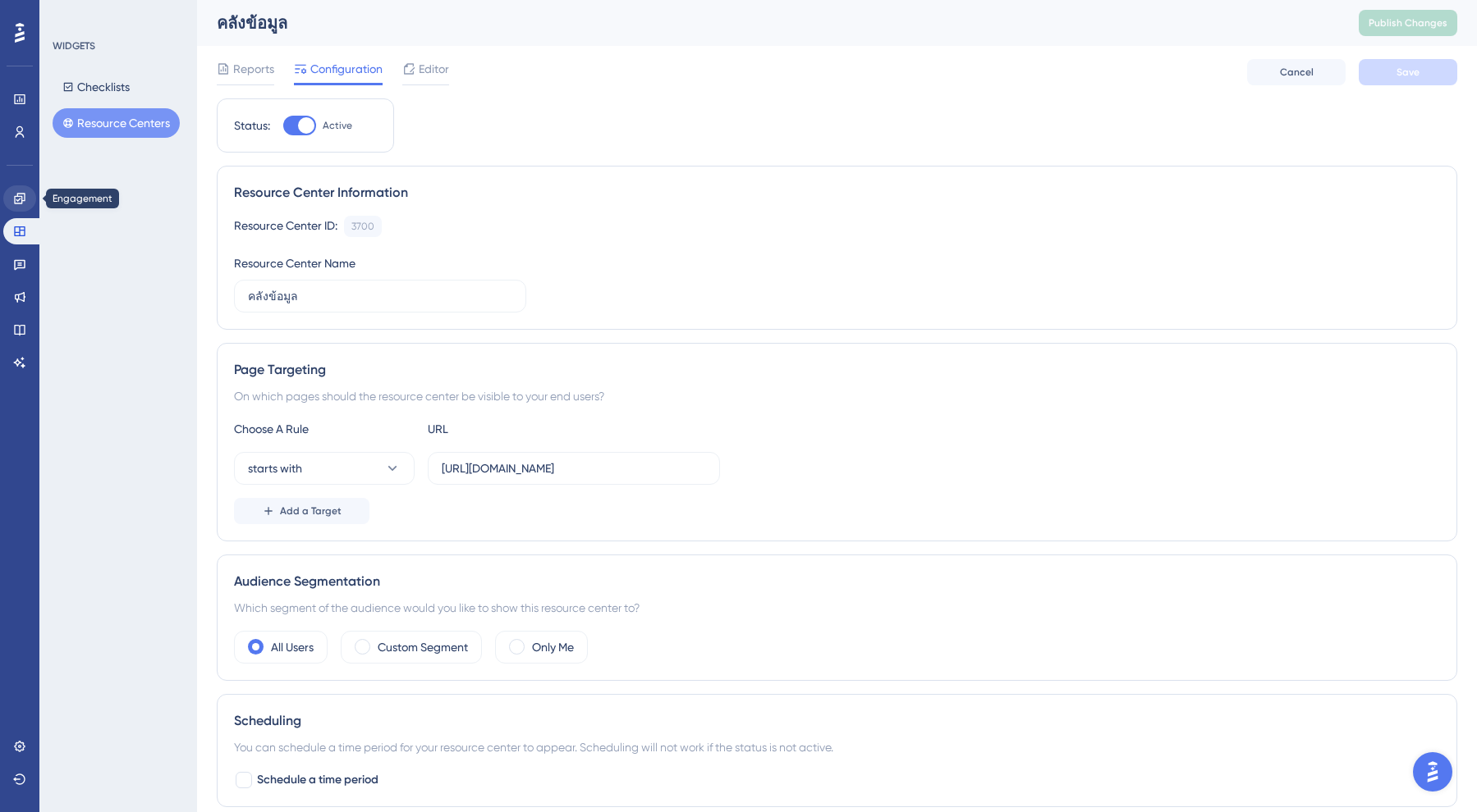
click at [21, 197] on icon at bounding box center [19, 198] width 11 height 11
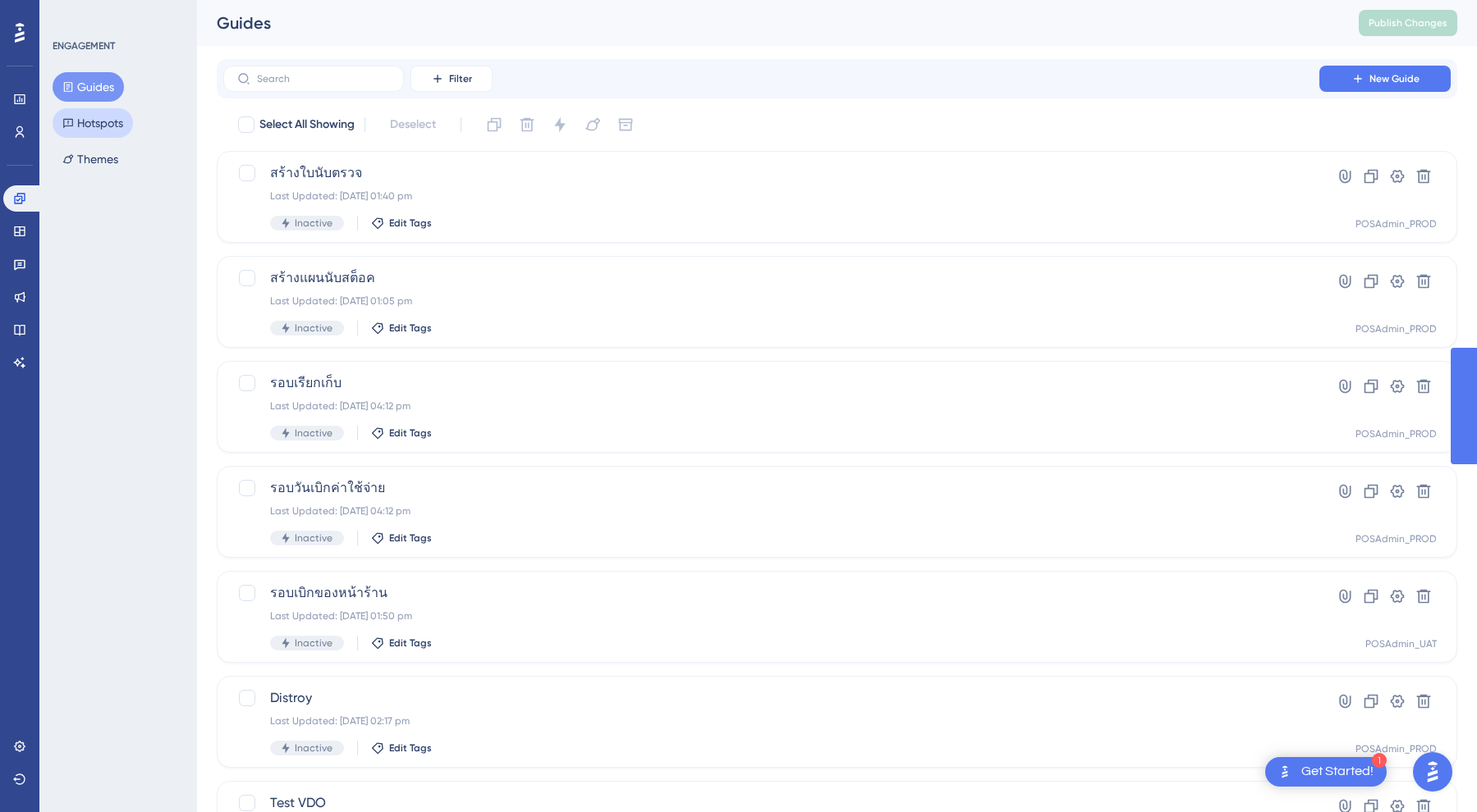
click at [107, 125] on button "Hotspots" at bounding box center [92, 123] width 80 height 30
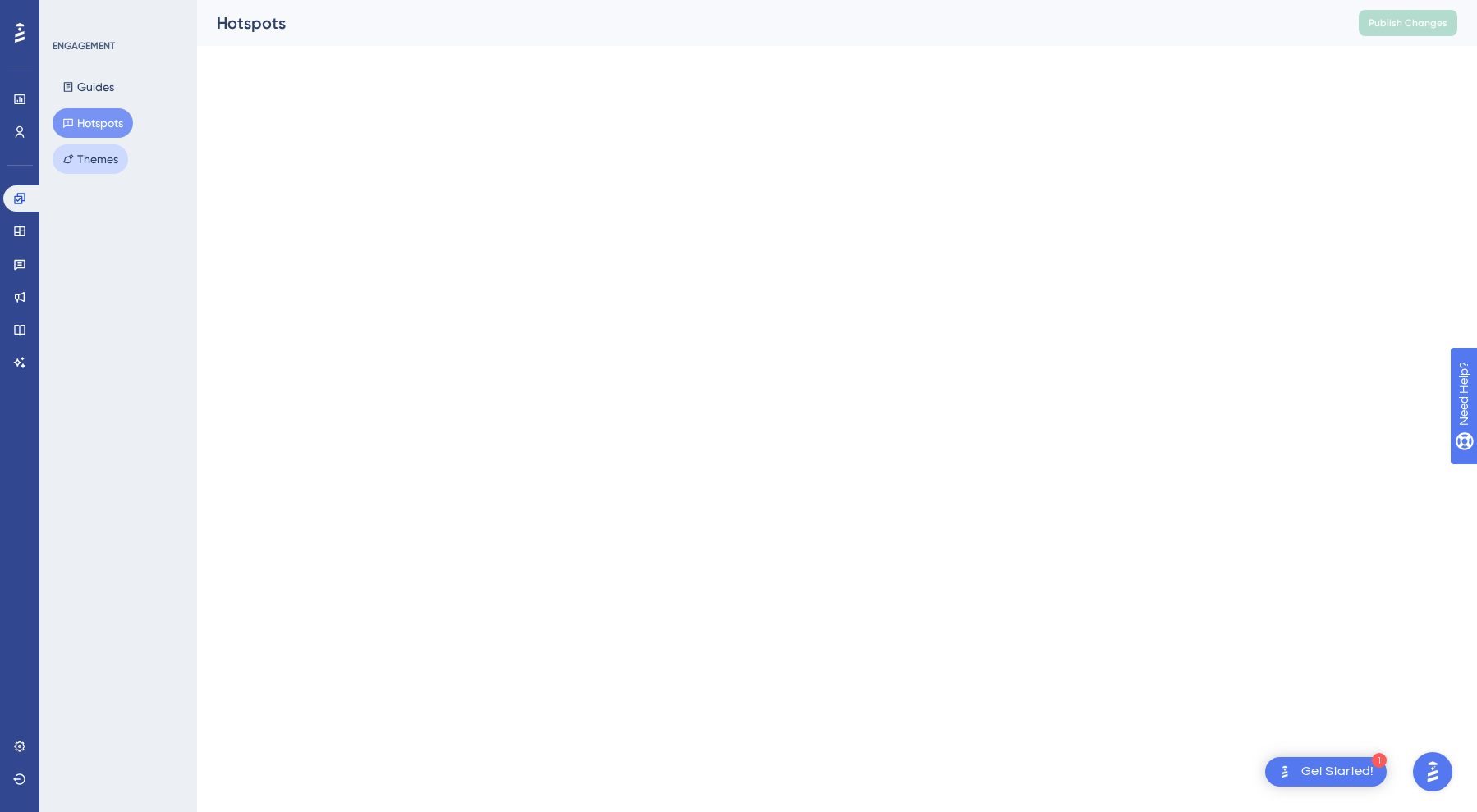
click at [98, 149] on button "Themes" at bounding box center [90, 159] width 76 height 30
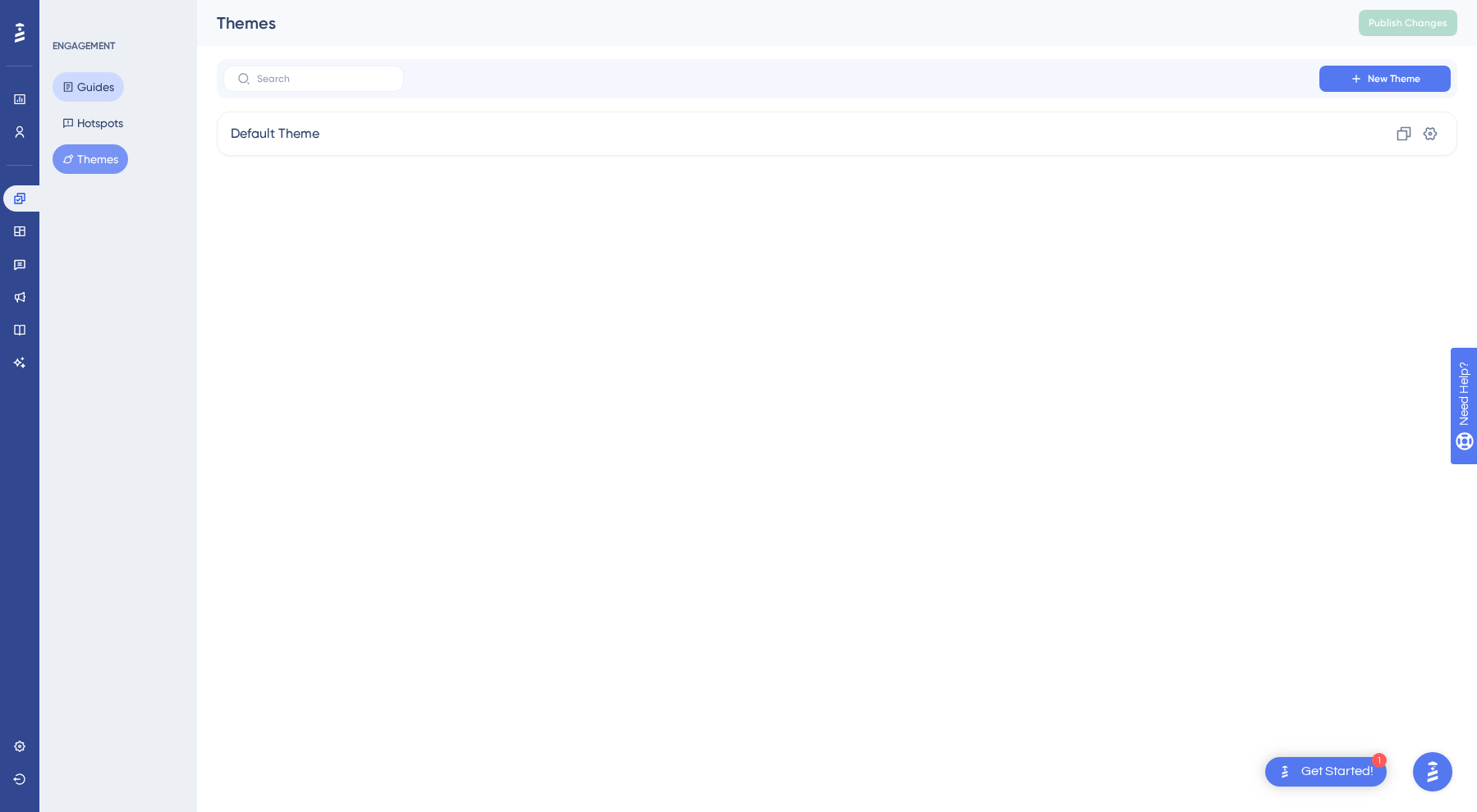
click at [93, 81] on button "Guides" at bounding box center [88, 87] width 71 height 30
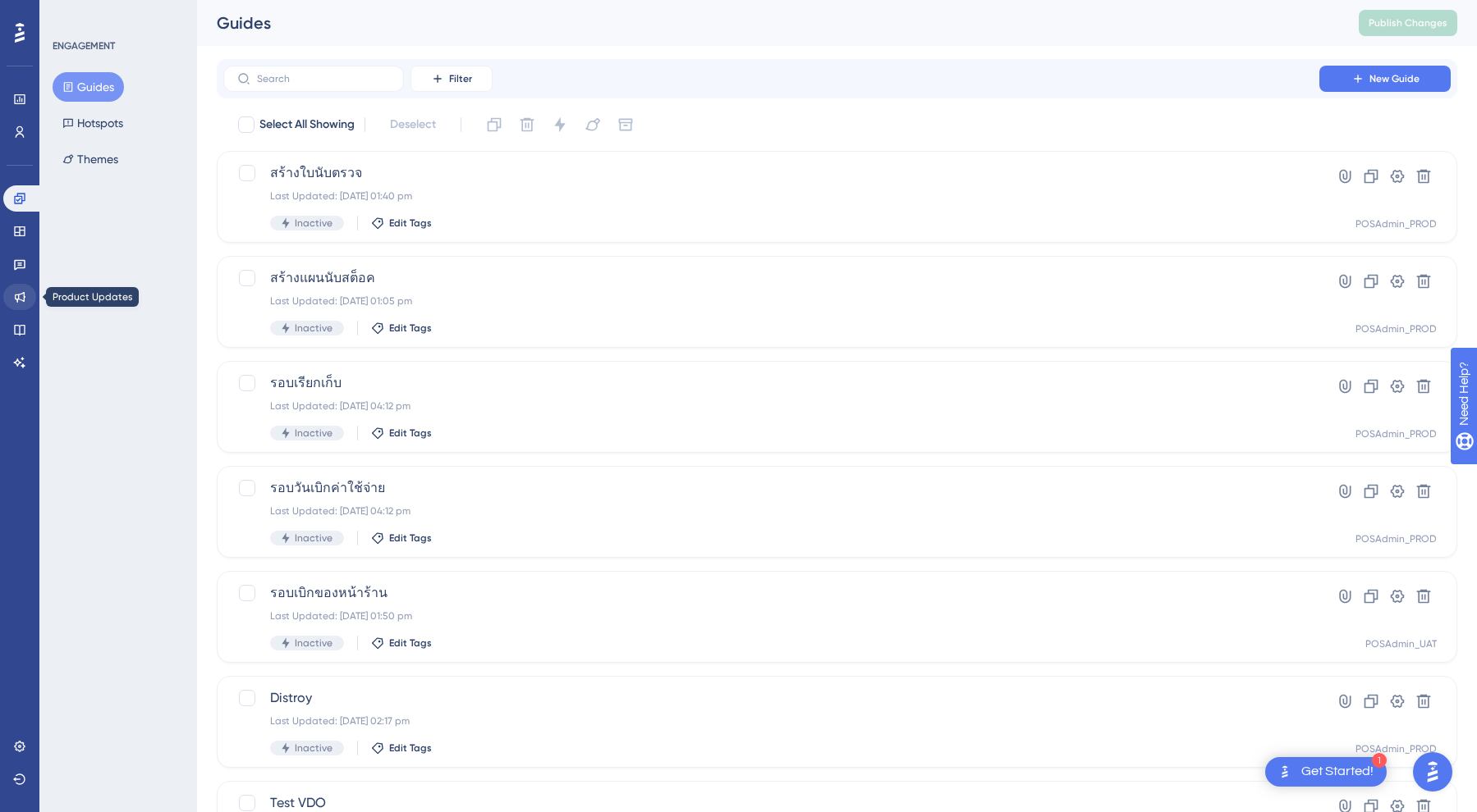
click at [11, 295] on link at bounding box center [20, 297] width 33 height 26
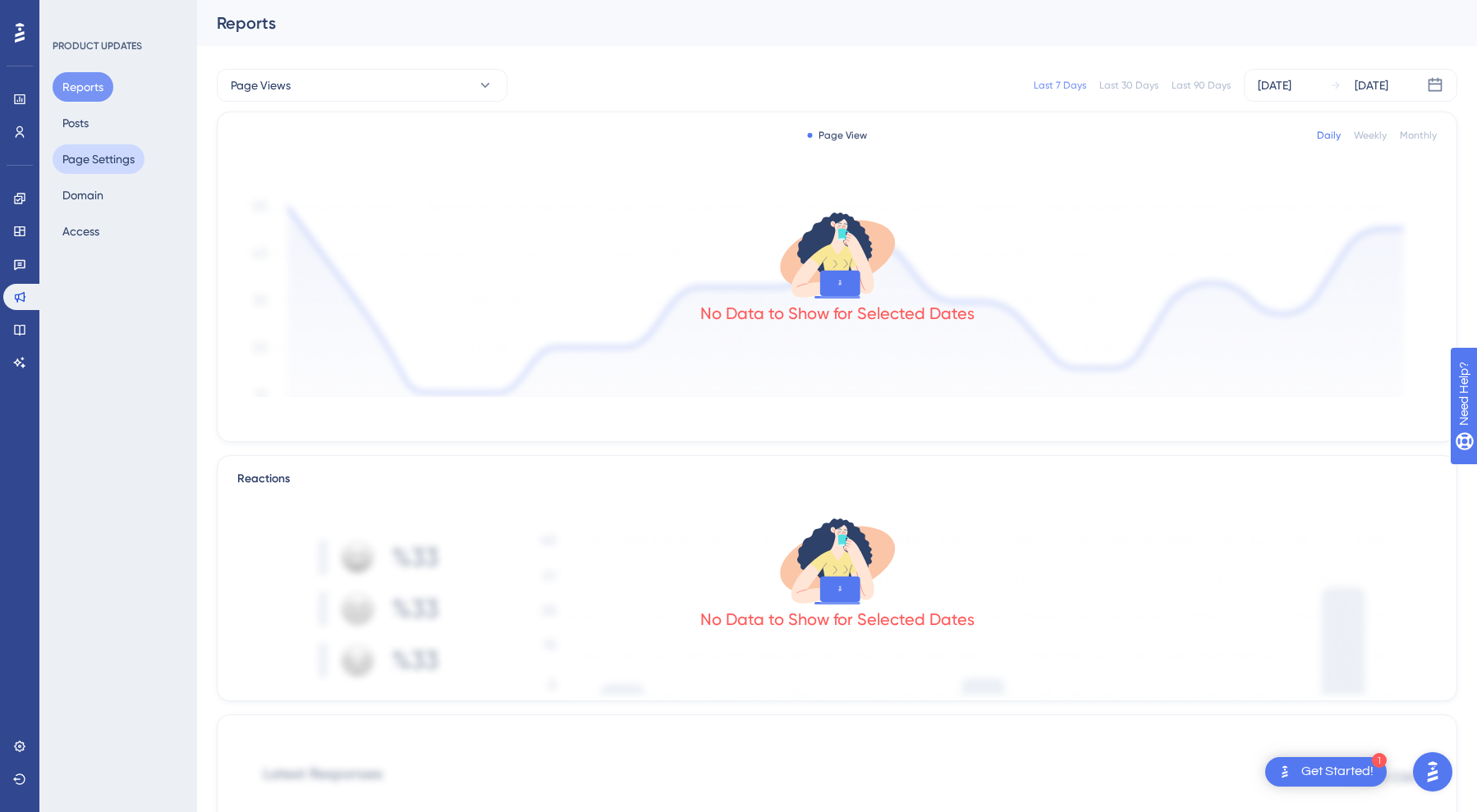
click at [94, 157] on button "Page Settings" at bounding box center [99, 159] width 92 height 30
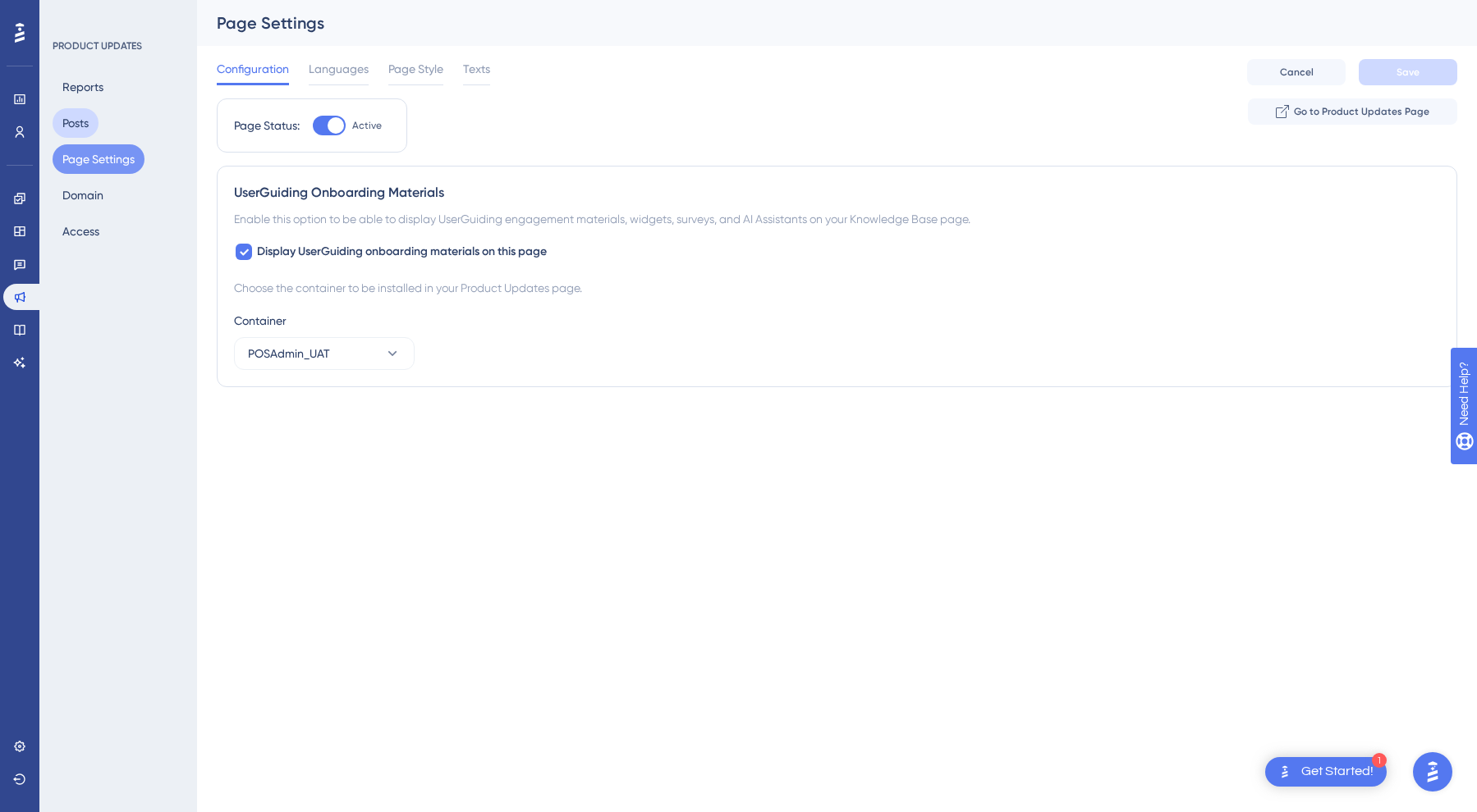
click at [87, 125] on button "Posts" at bounding box center [76, 123] width 46 height 30
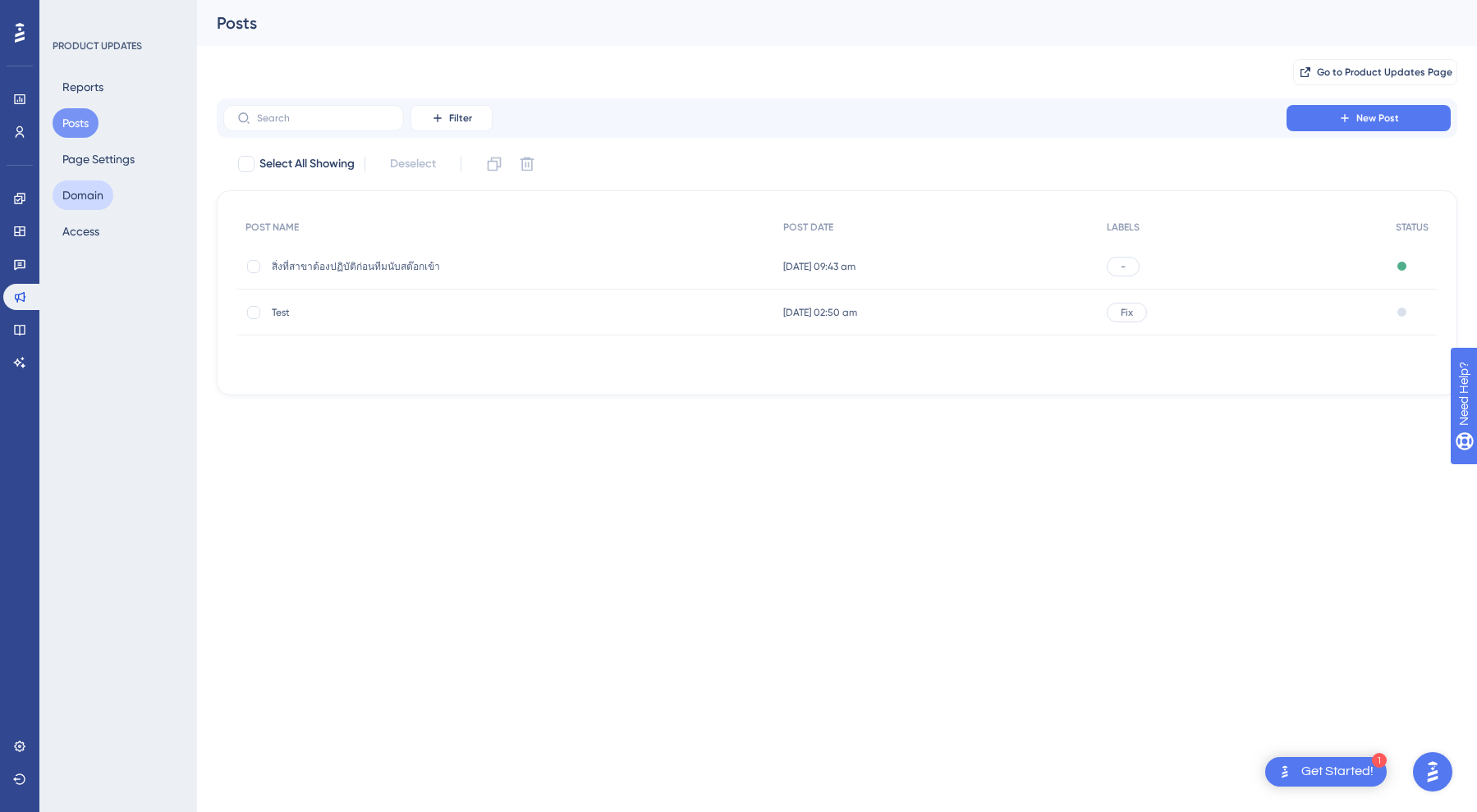
click at [93, 197] on button "Domain" at bounding box center [83, 196] width 61 height 30
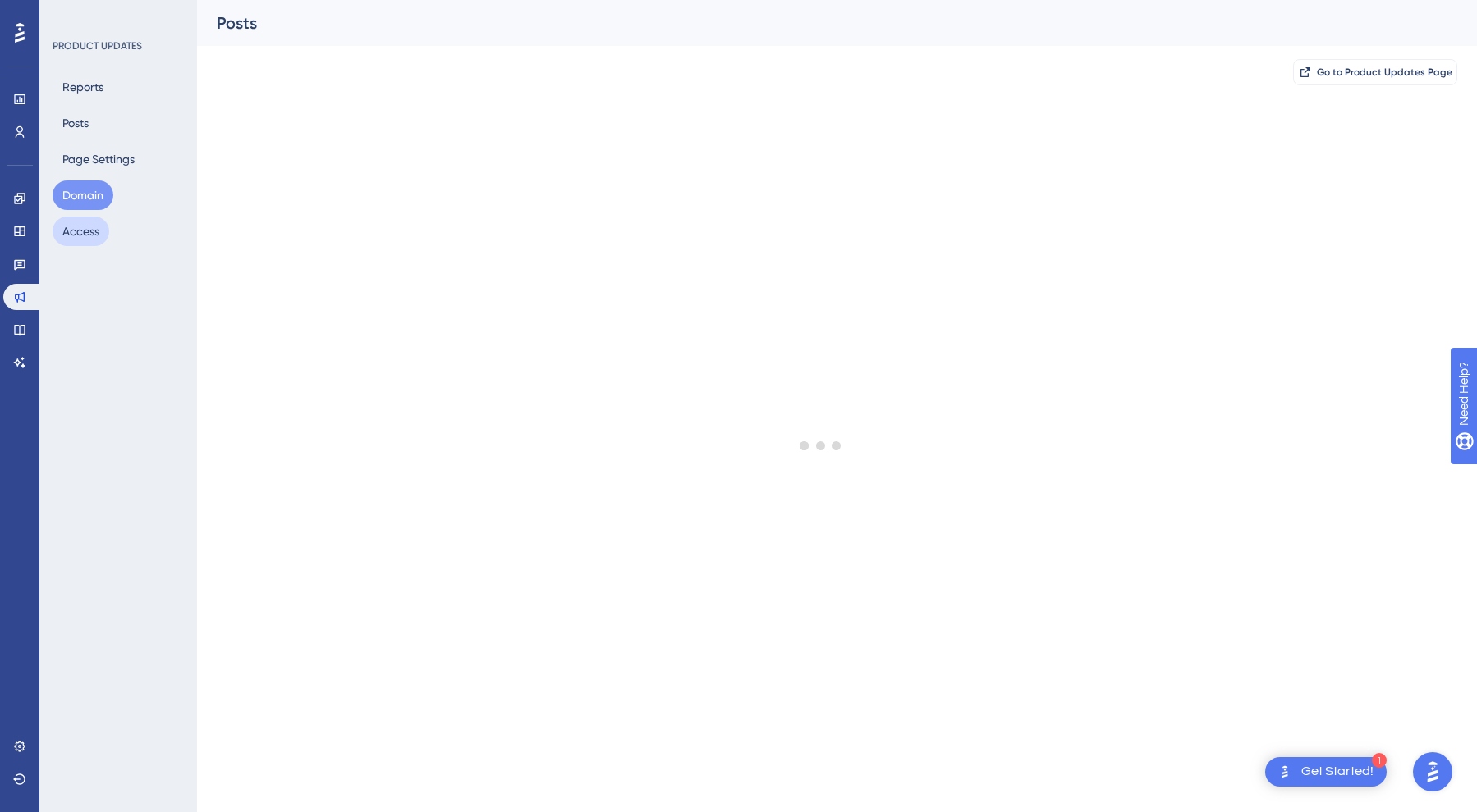
click at [90, 241] on button "Access" at bounding box center [80, 232] width 56 height 30
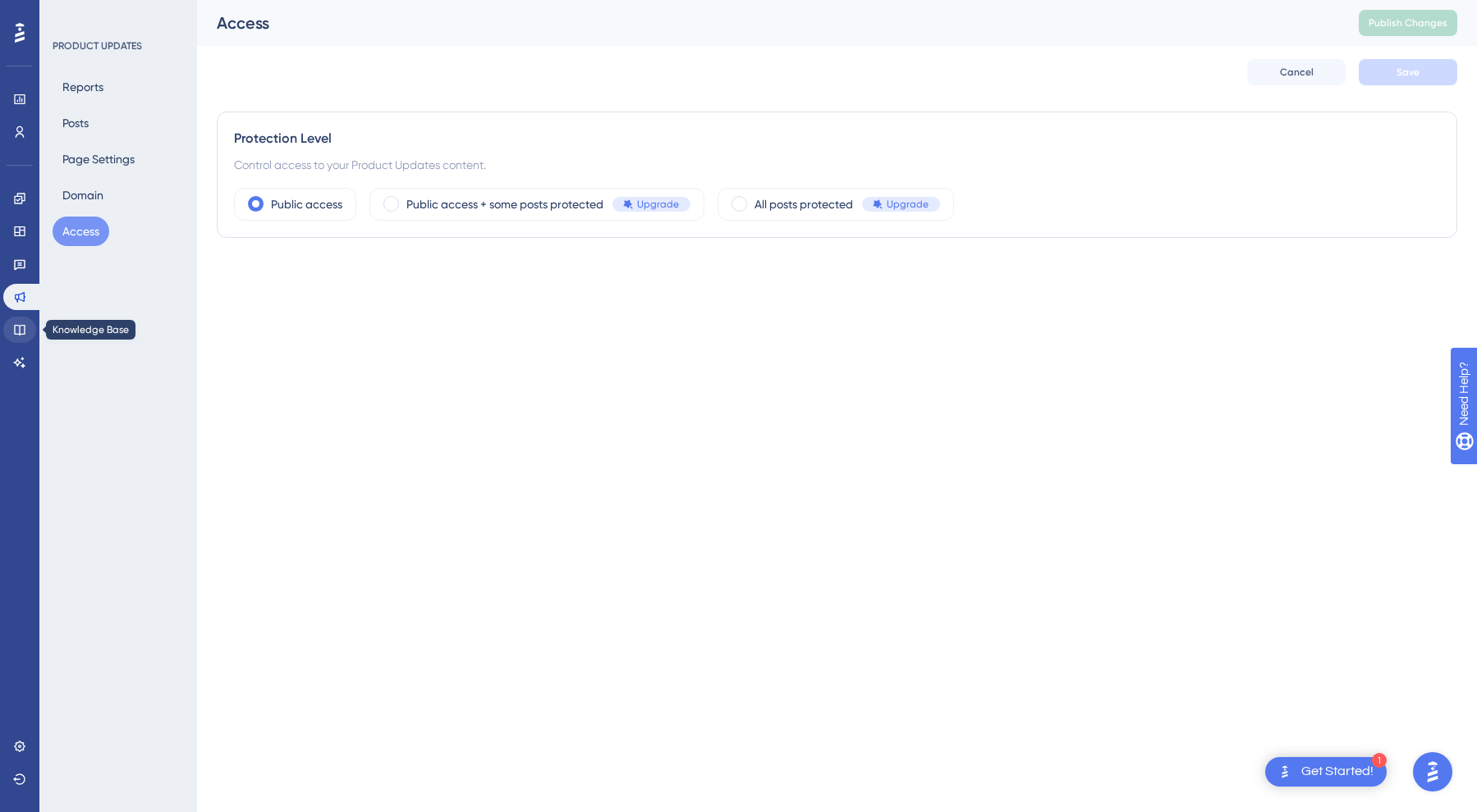
click at [14, 331] on icon at bounding box center [19, 329] width 13 height 13
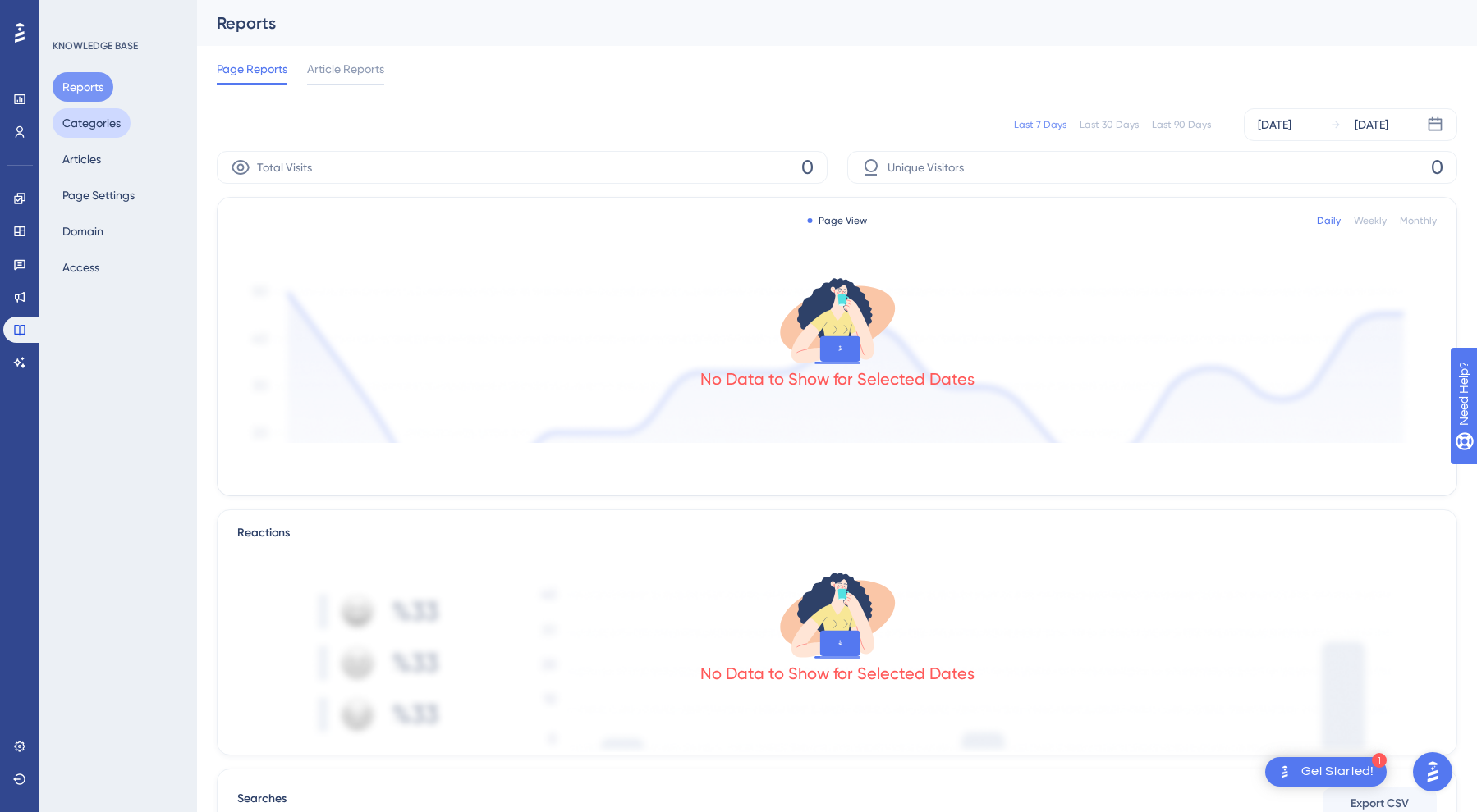
click at [98, 123] on button "Categories" at bounding box center [91, 123] width 78 height 30
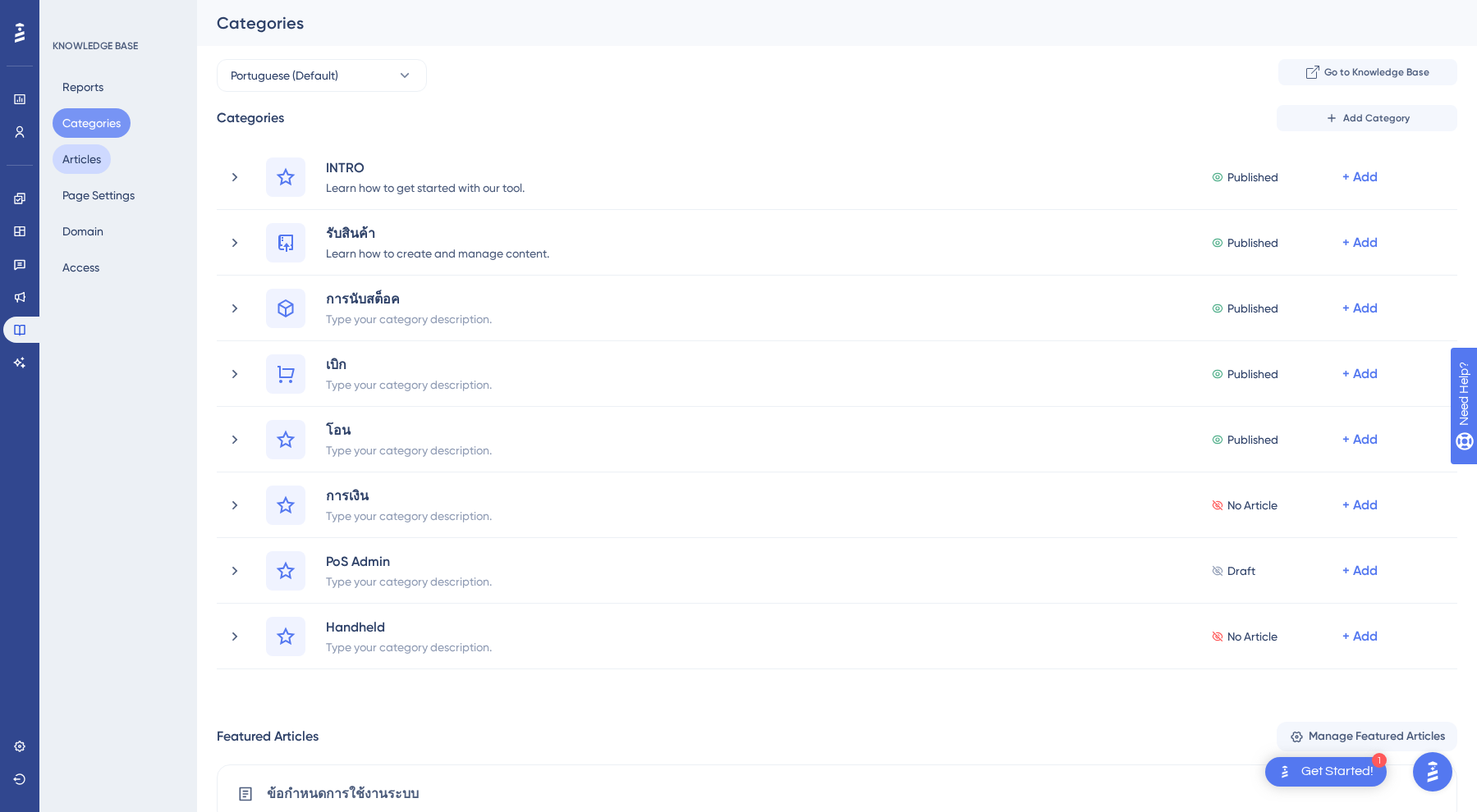
click at [104, 170] on button "Articles" at bounding box center [81, 159] width 58 height 30
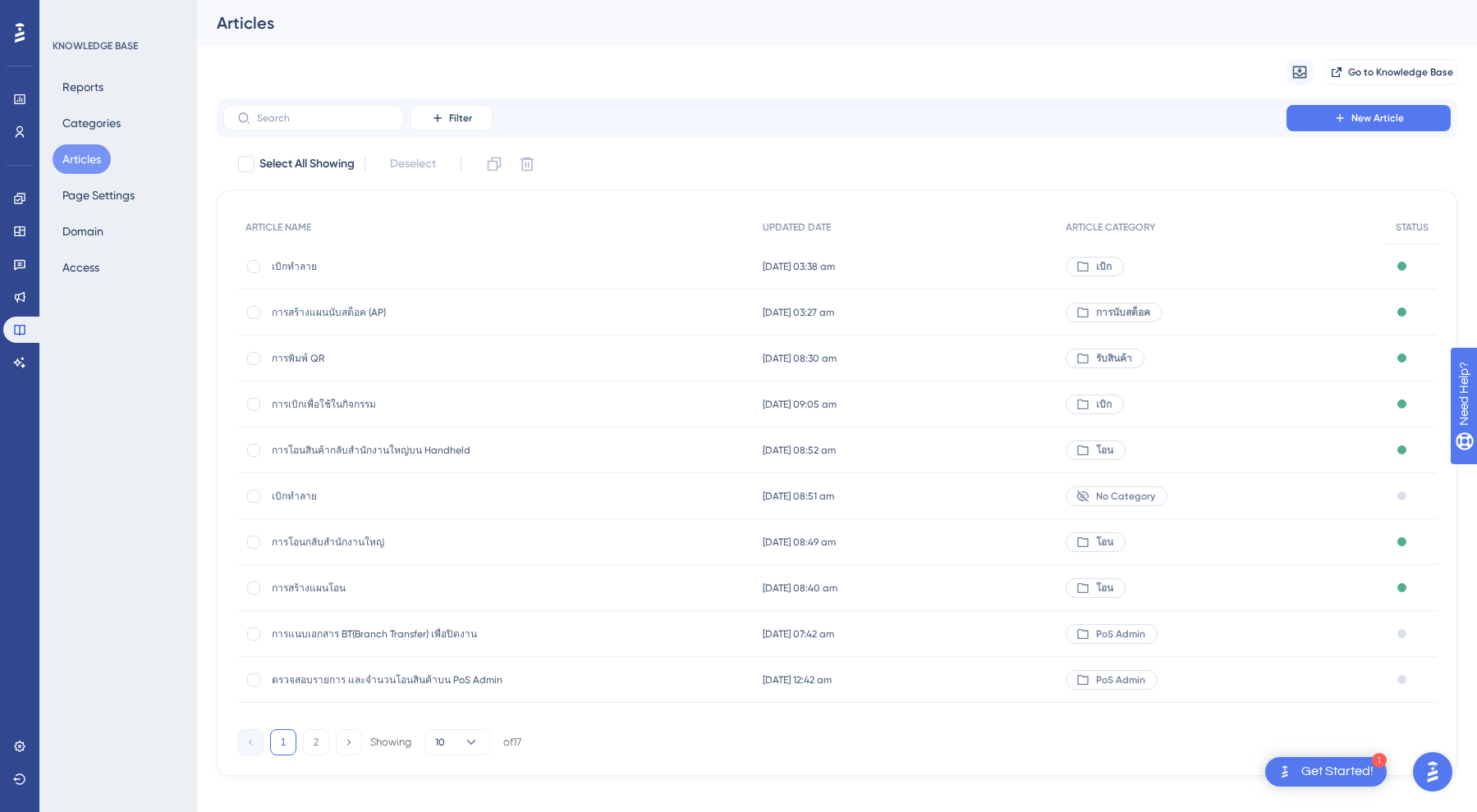
click at [285, 264] on span "เบิกทำลาย" at bounding box center [402, 267] width 263 height 13
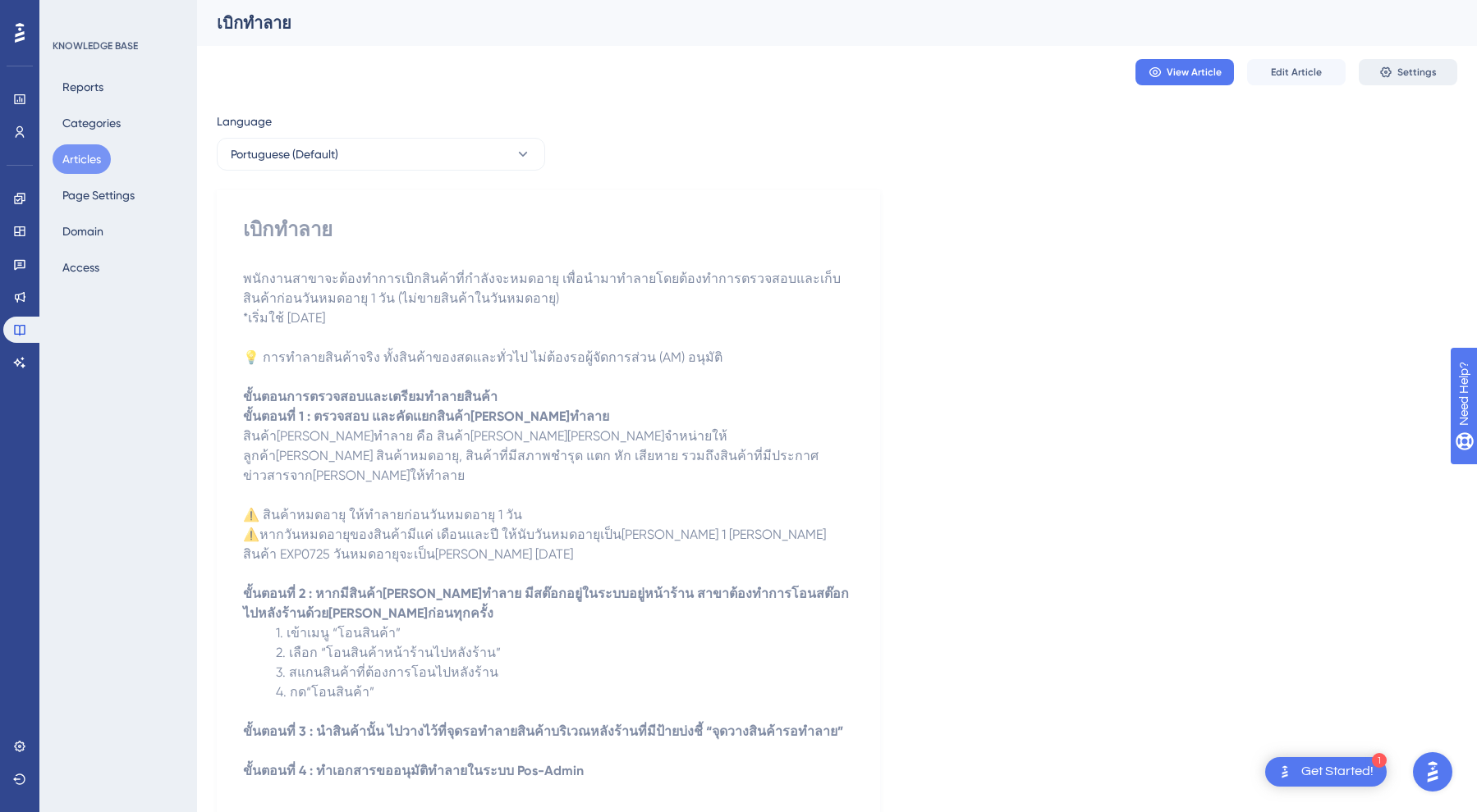
click at [1423, 83] on button "Settings" at bounding box center [1408, 72] width 99 height 26
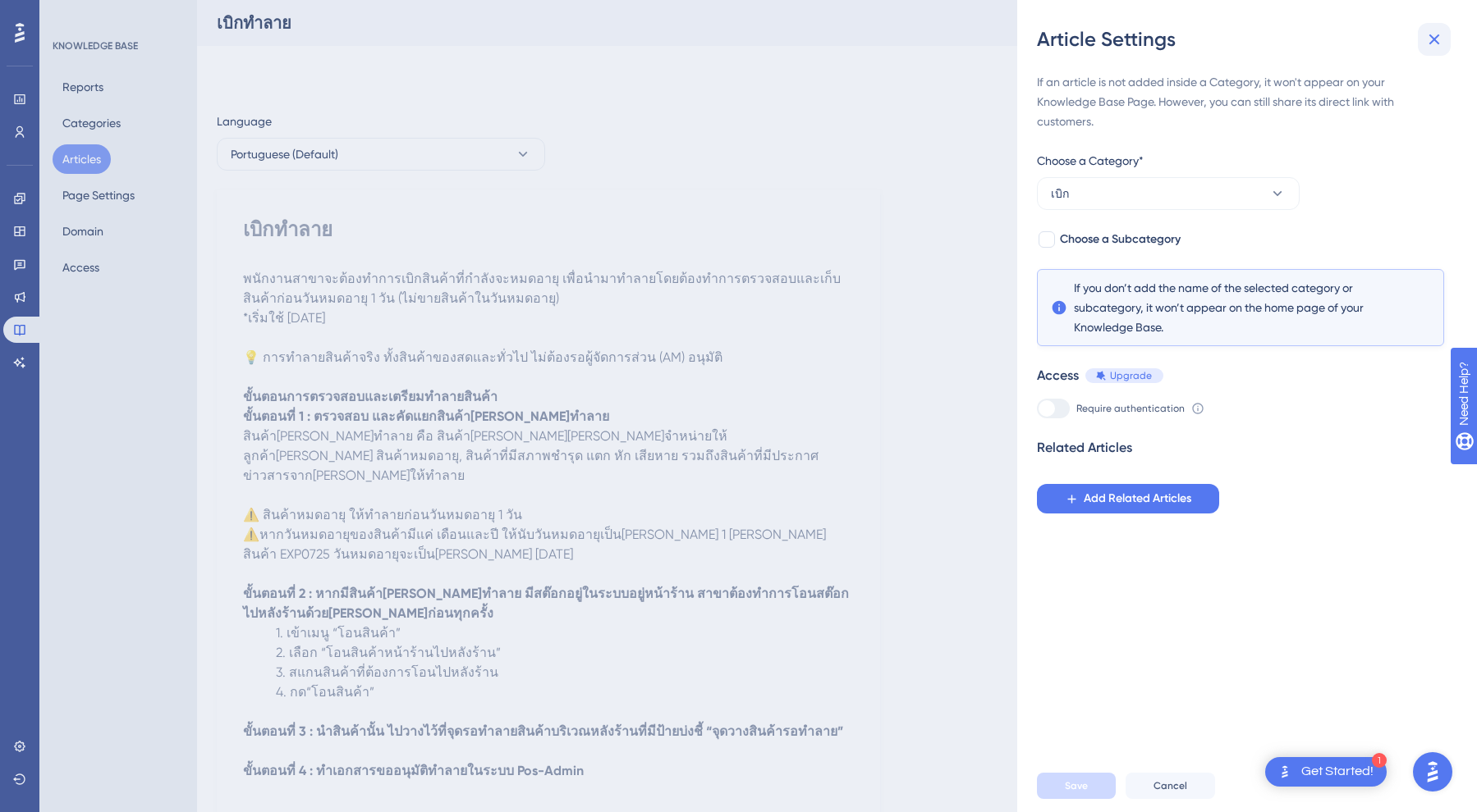
click at [1439, 42] on icon at bounding box center [1434, 39] width 19 height 19
